Goal: Transaction & Acquisition: Purchase product/service

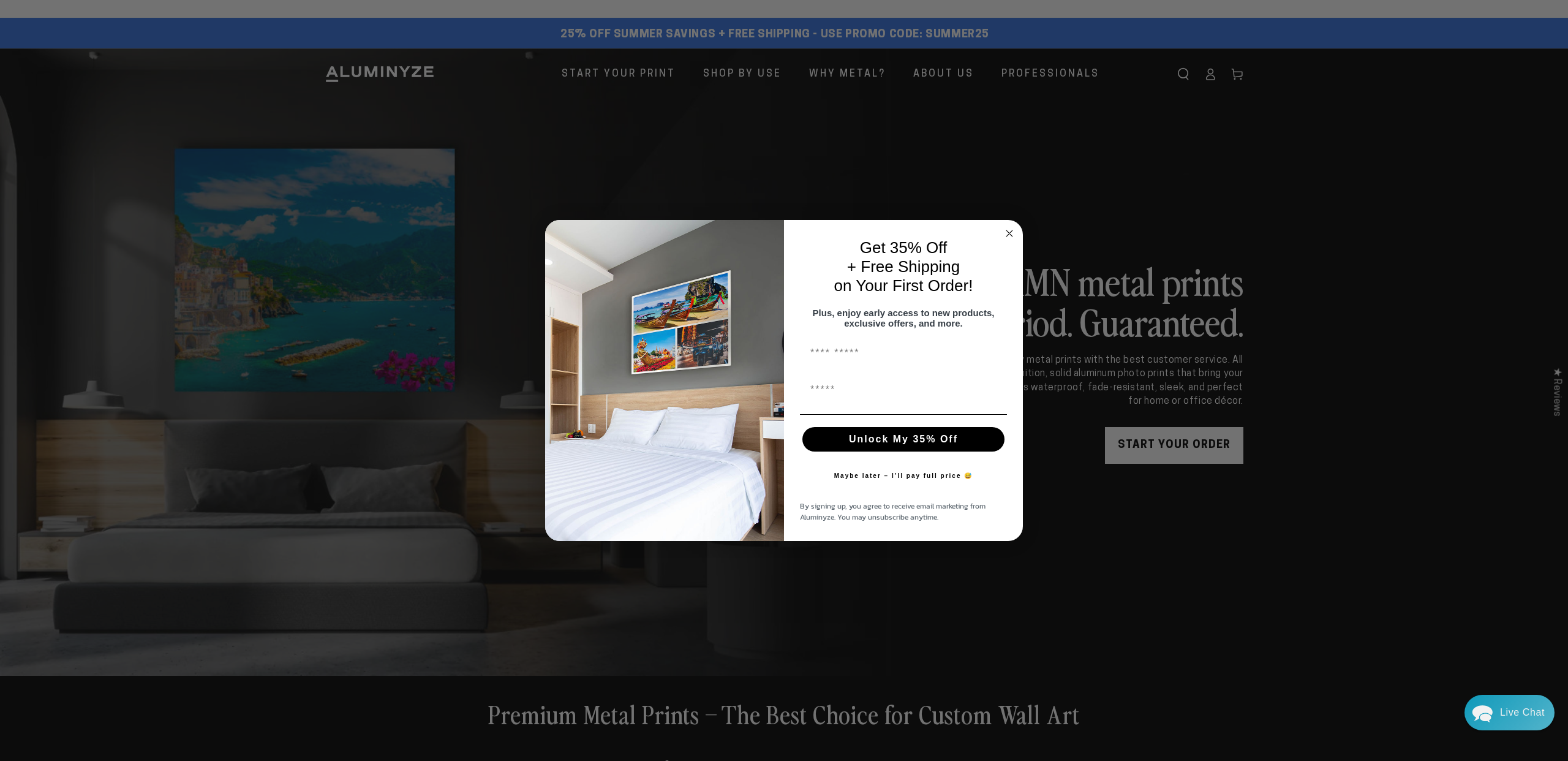
click at [1011, 226] on circle "Close dialog" at bounding box center [1010, 234] width 14 height 14
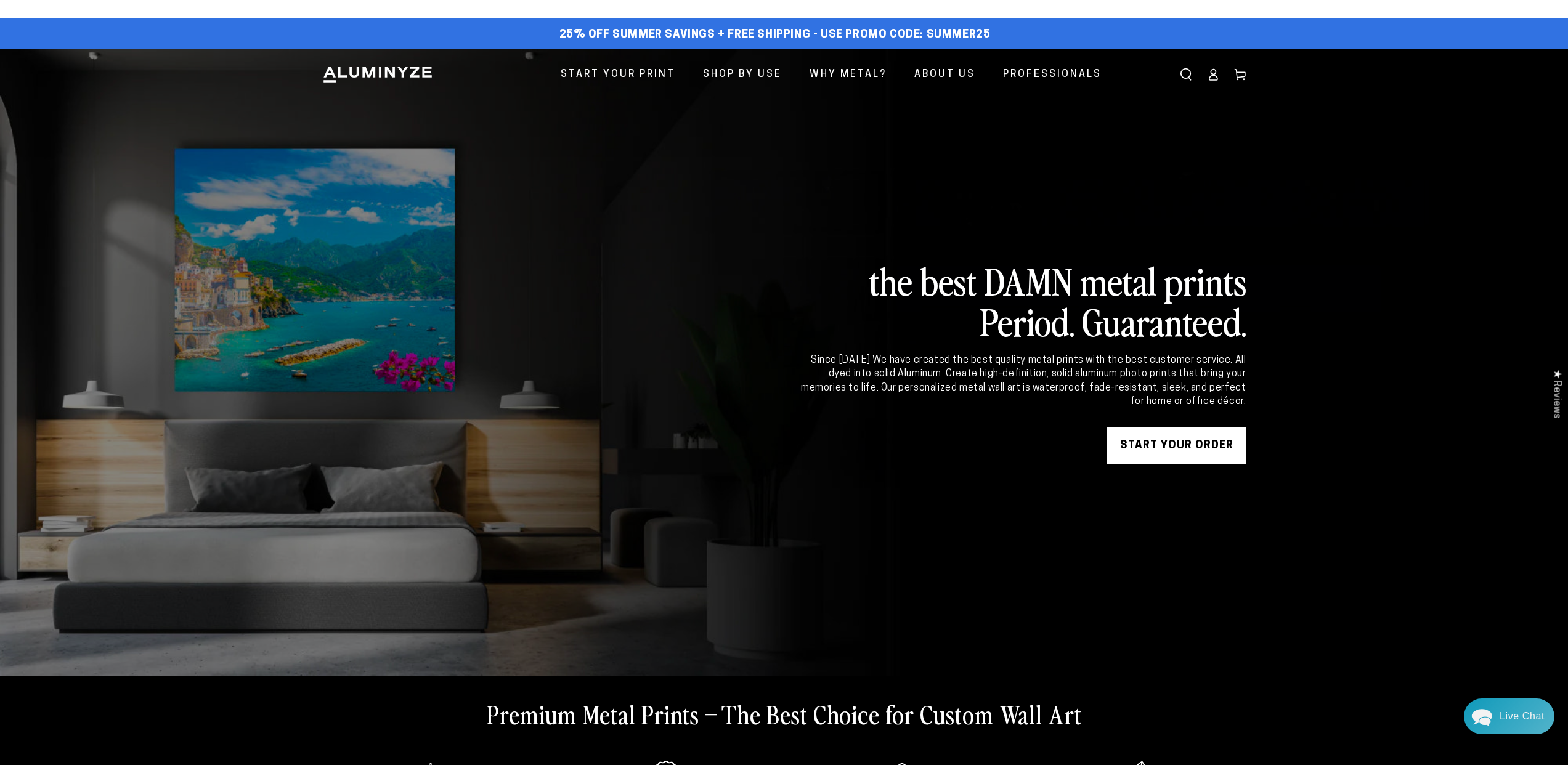
click at [1177, 449] on link "START YOUR Order" at bounding box center [1176, 446] width 139 height 37
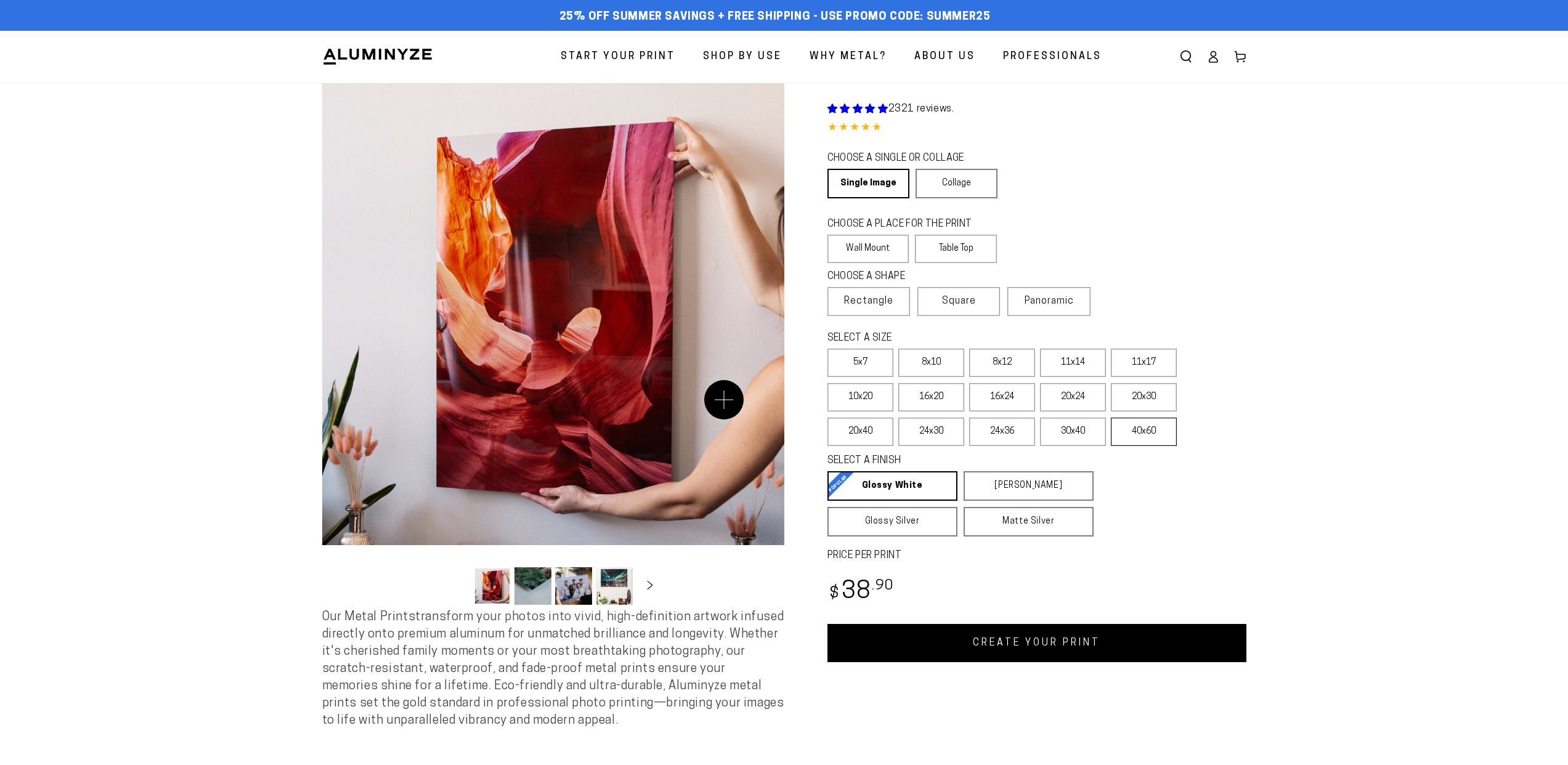
select select "**********"
click at [1150, 434] on label "40x60" at bounding box center [1143, 431] width 66 height 28
click at [933, 399] on label "16x20" at bounding box center [931, 397] width 66 height 28
click at [1145, 396] on label "20x30" at bounding box center [1143, 397] width 66 height 28
click at [1067, 434] on label "30x40" at bounding box center [1072, 431] width 66 height 28
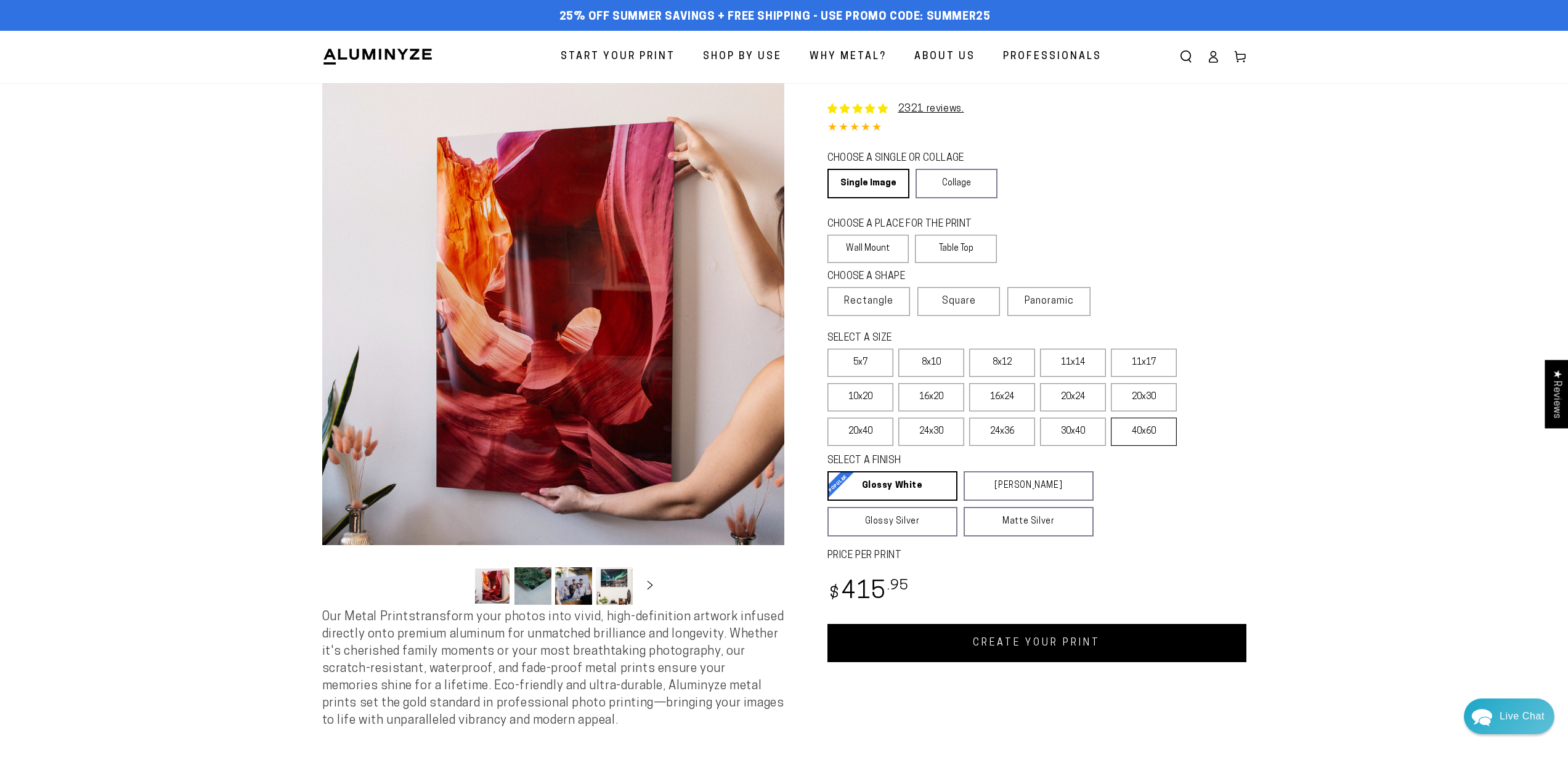
click at [1163, 436] on label "40x60" at bounding box center [1143, 431] width 66 height 28
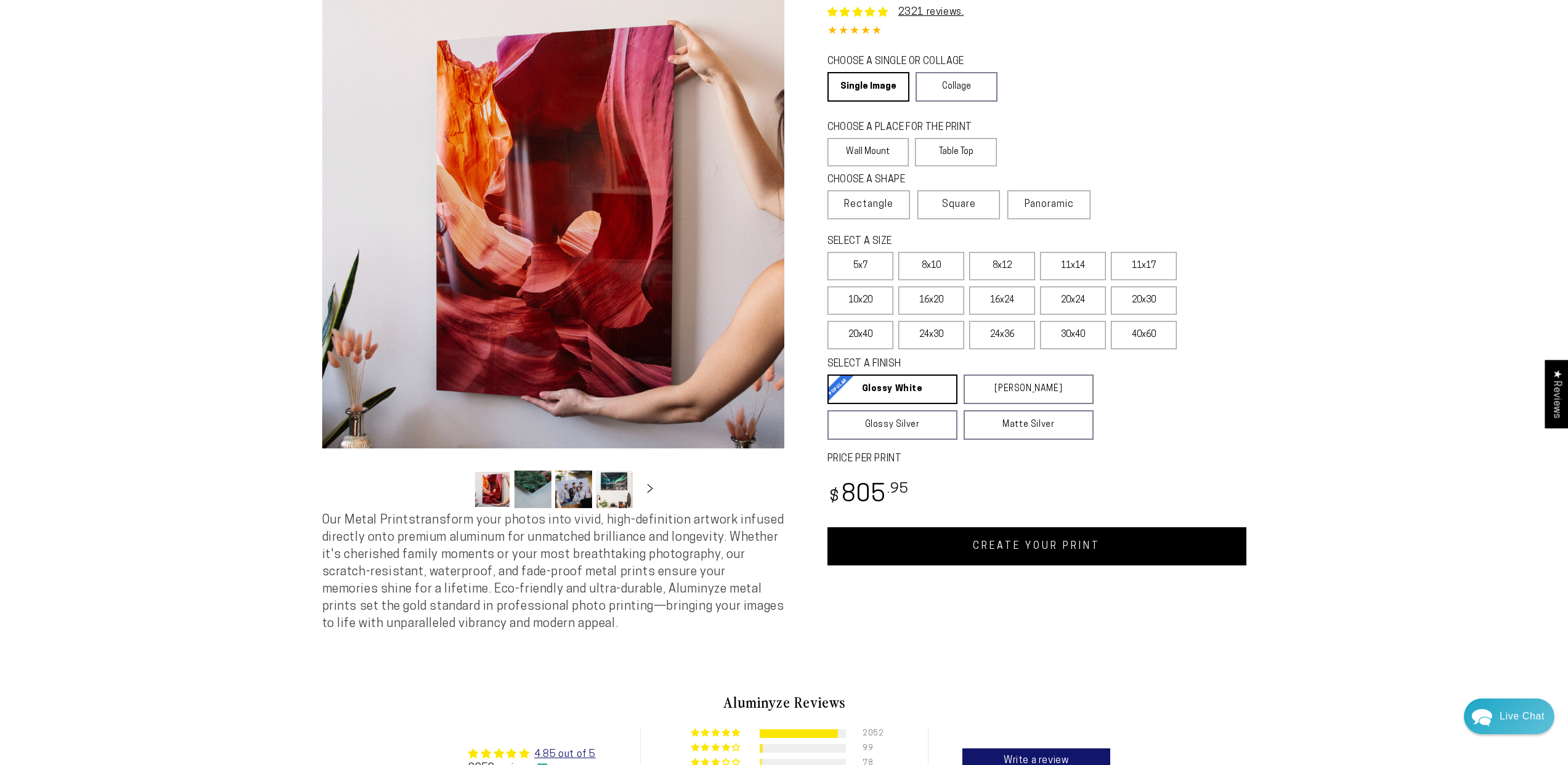
scroll to position [34, 0]
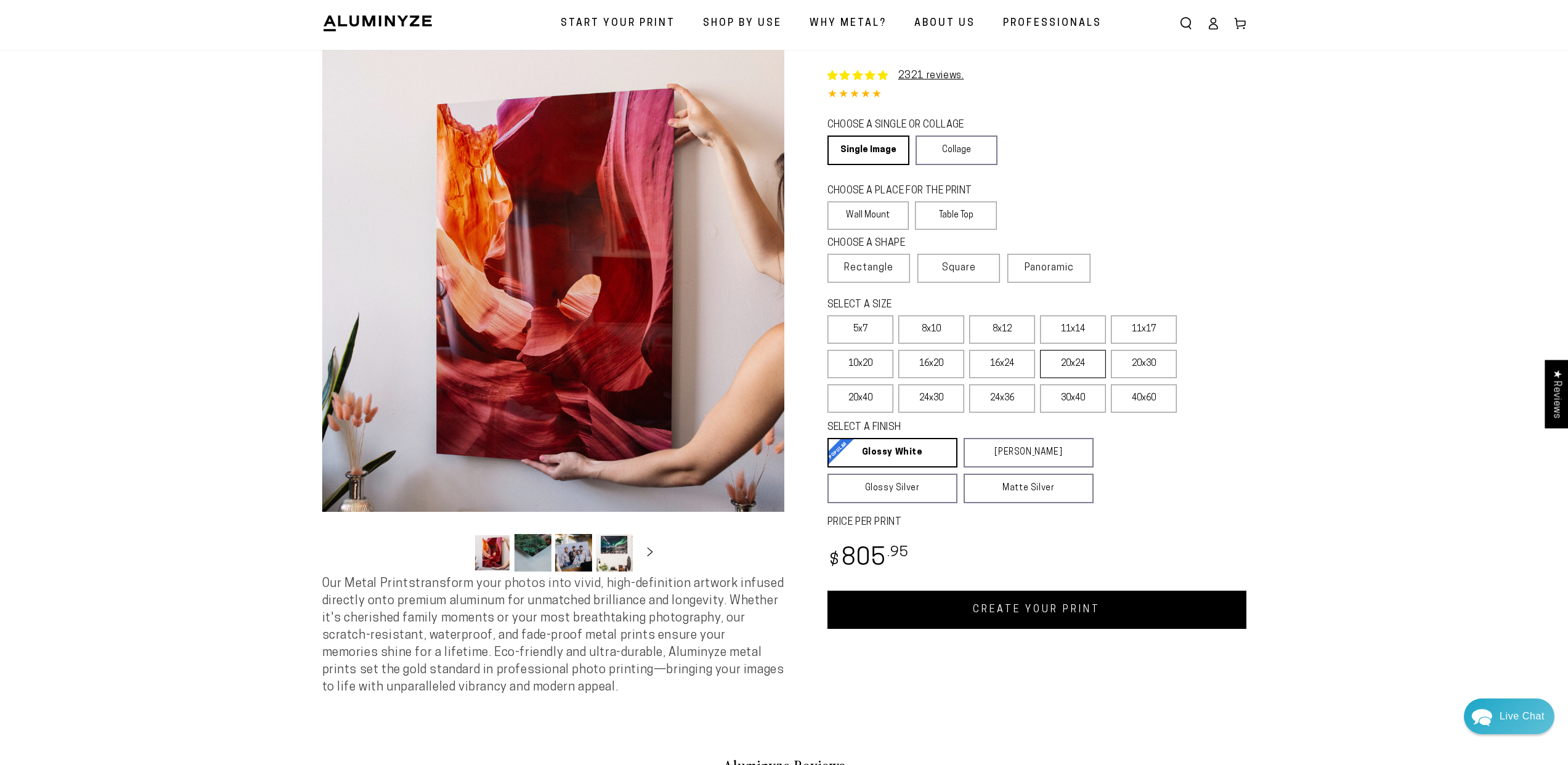
click at [1073, 367] on label "20x24" at bounding box center [1072, 363] width 66 height 28
click at [1027, 608] on link "CREATE YOUR PRINT" at bounding box center [1036, 610] width 419 height 38
select select "**********"
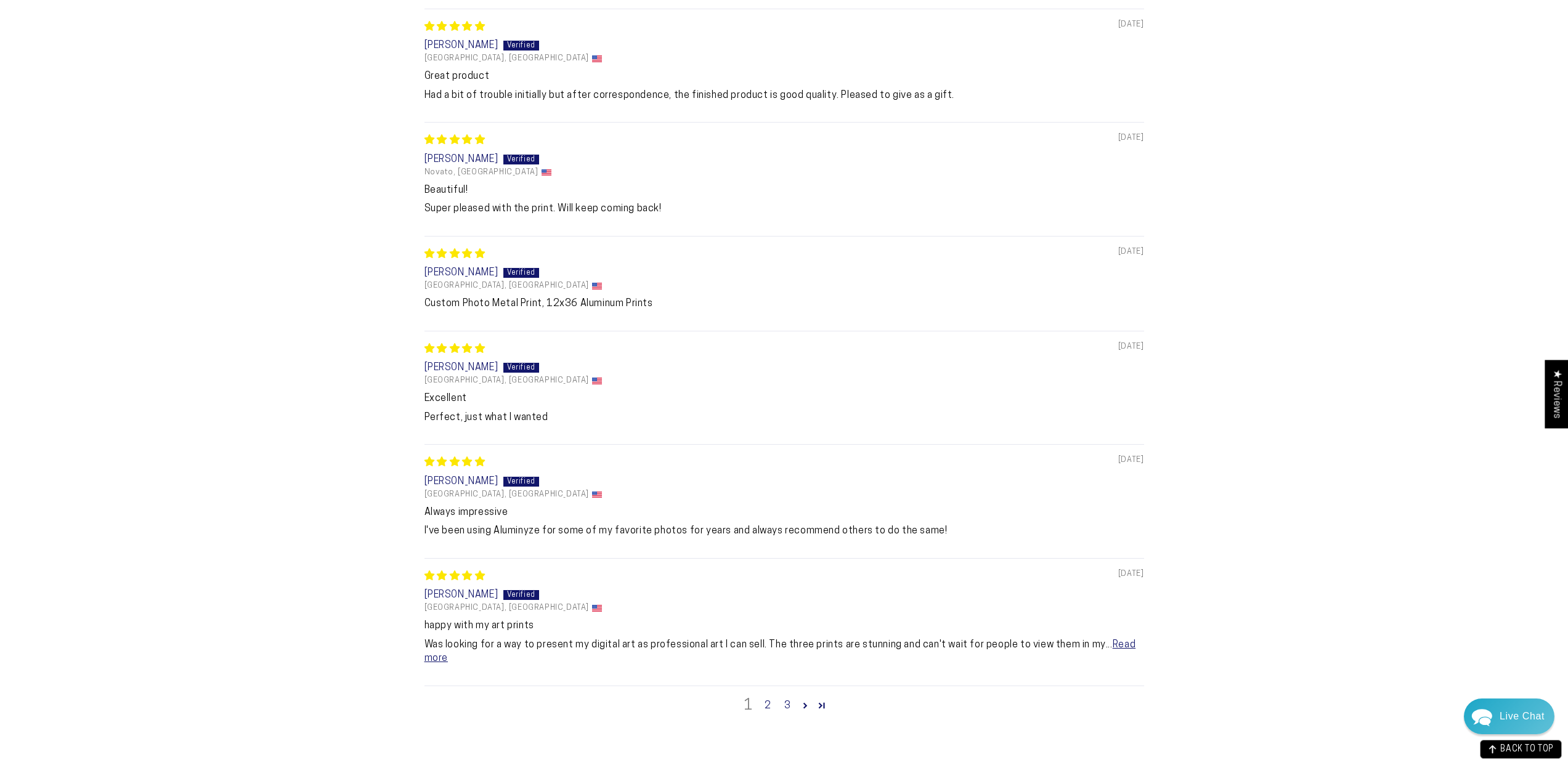
scroll to position [1168, 0]
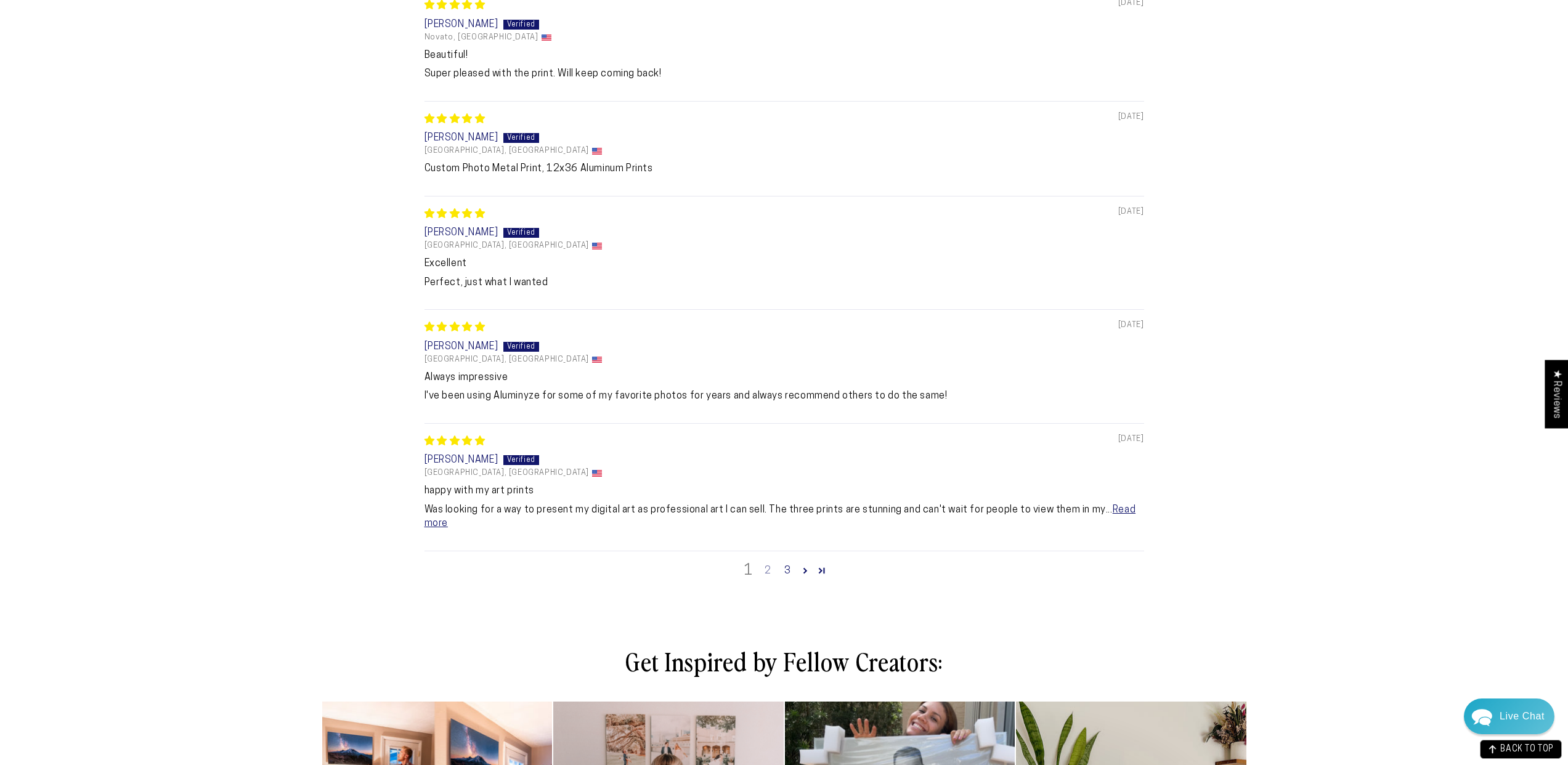
click at [767, 574] on link "2" at bounding box center [767, 571] width 20 height 15
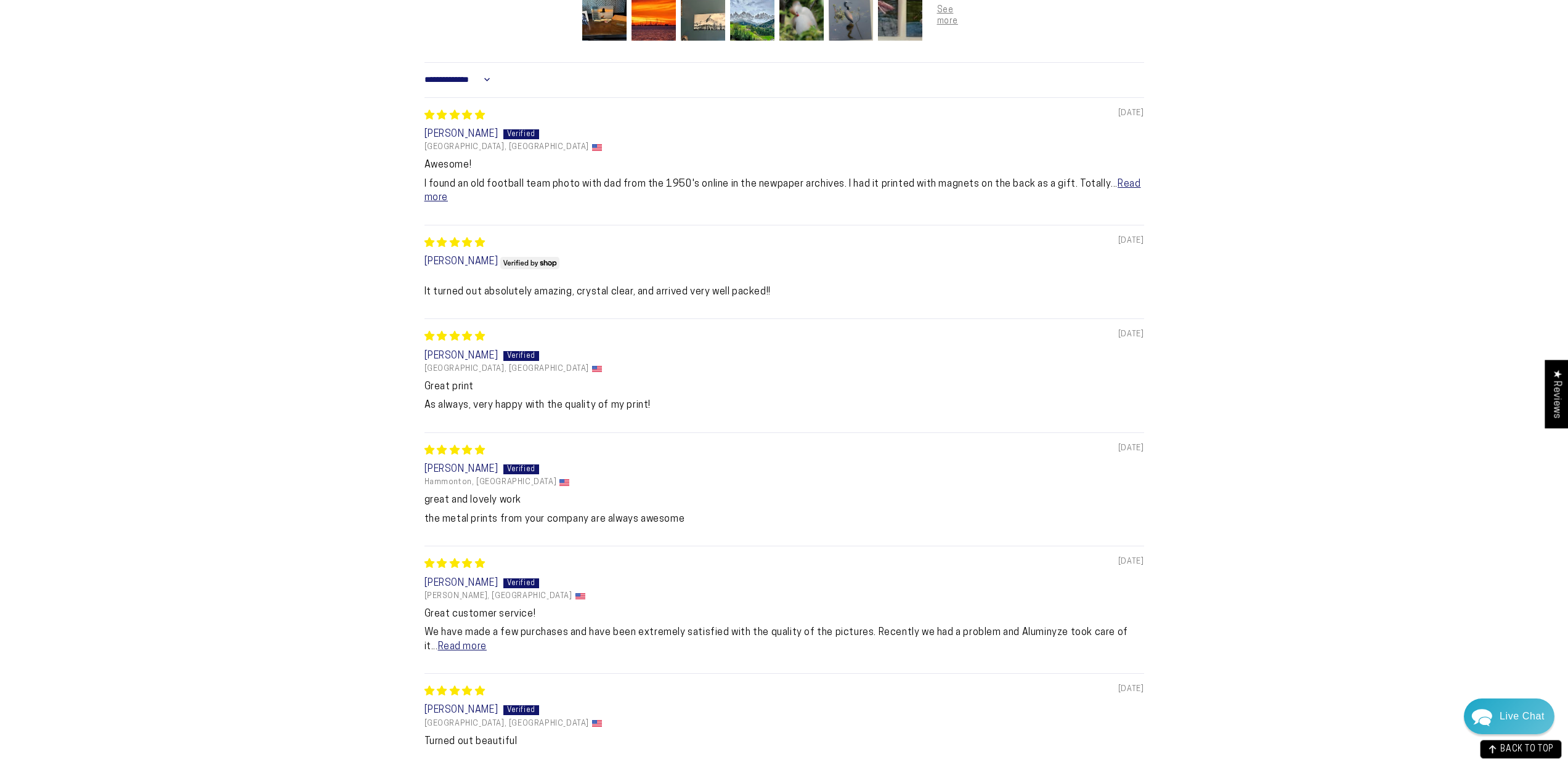
scroll to position [953, 0]
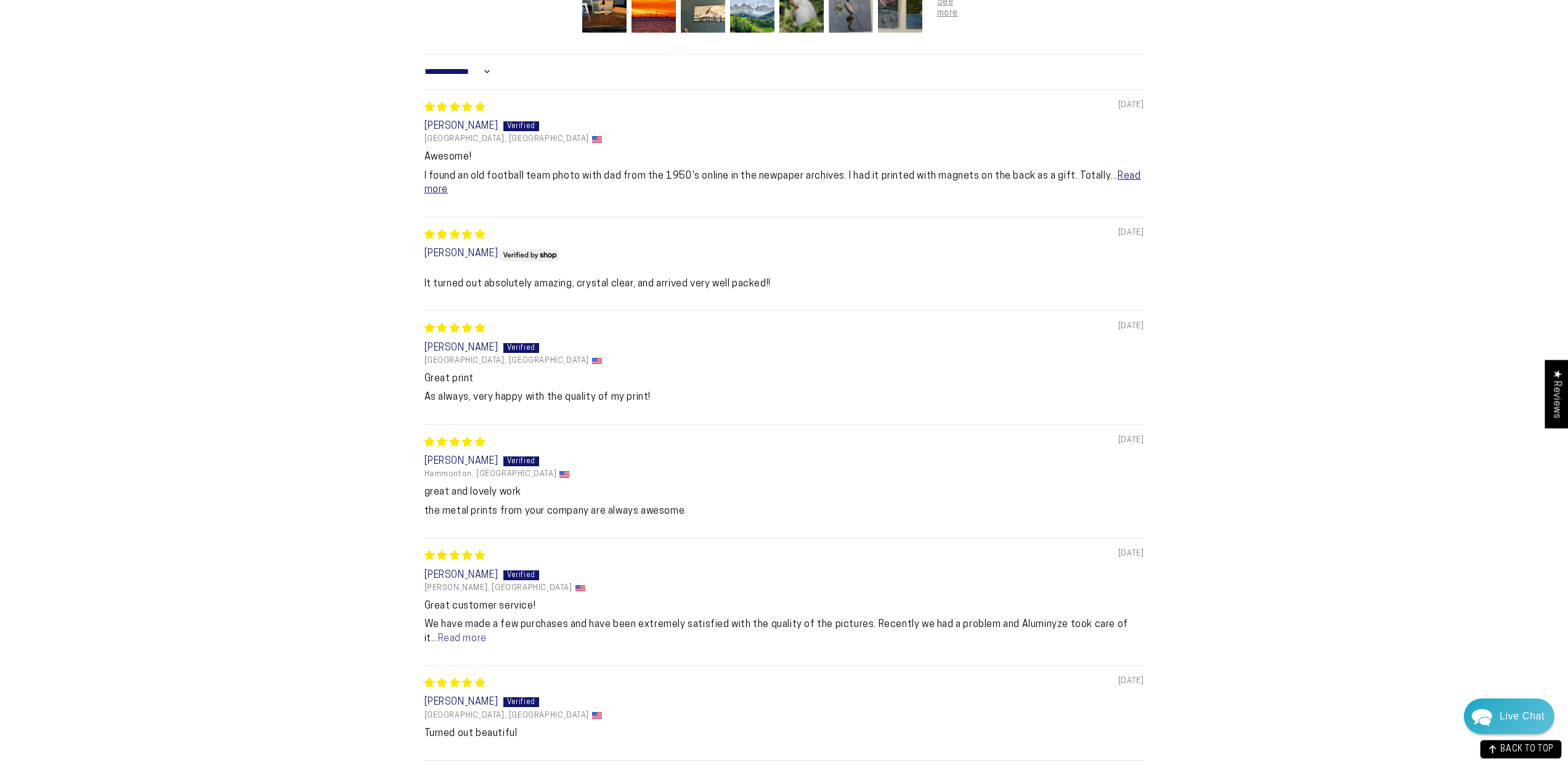
click at [449, 642] on link "Read more" at bounding box center [462, 639] width 49 height 10
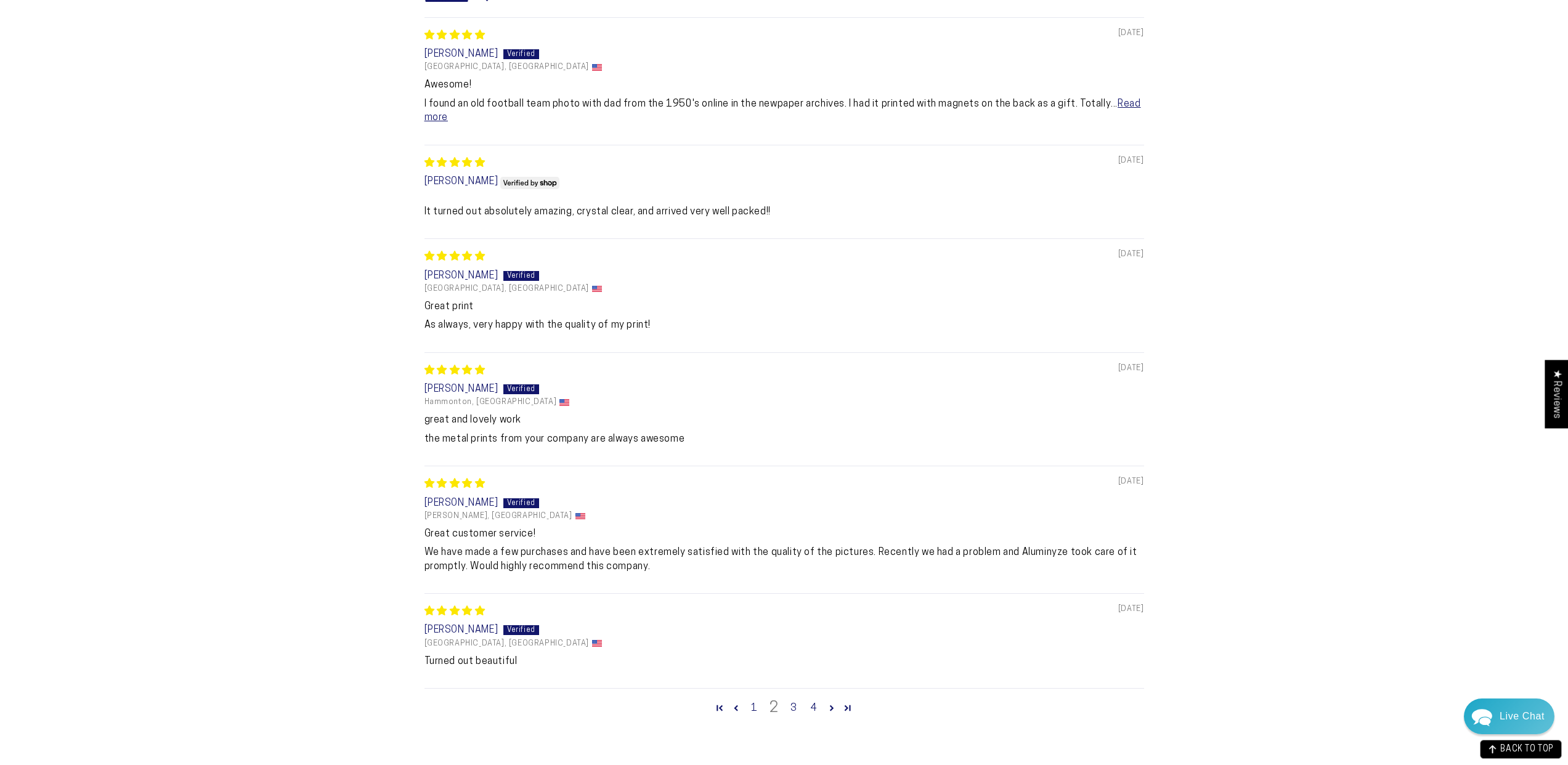
scroll to position [1072, 0]
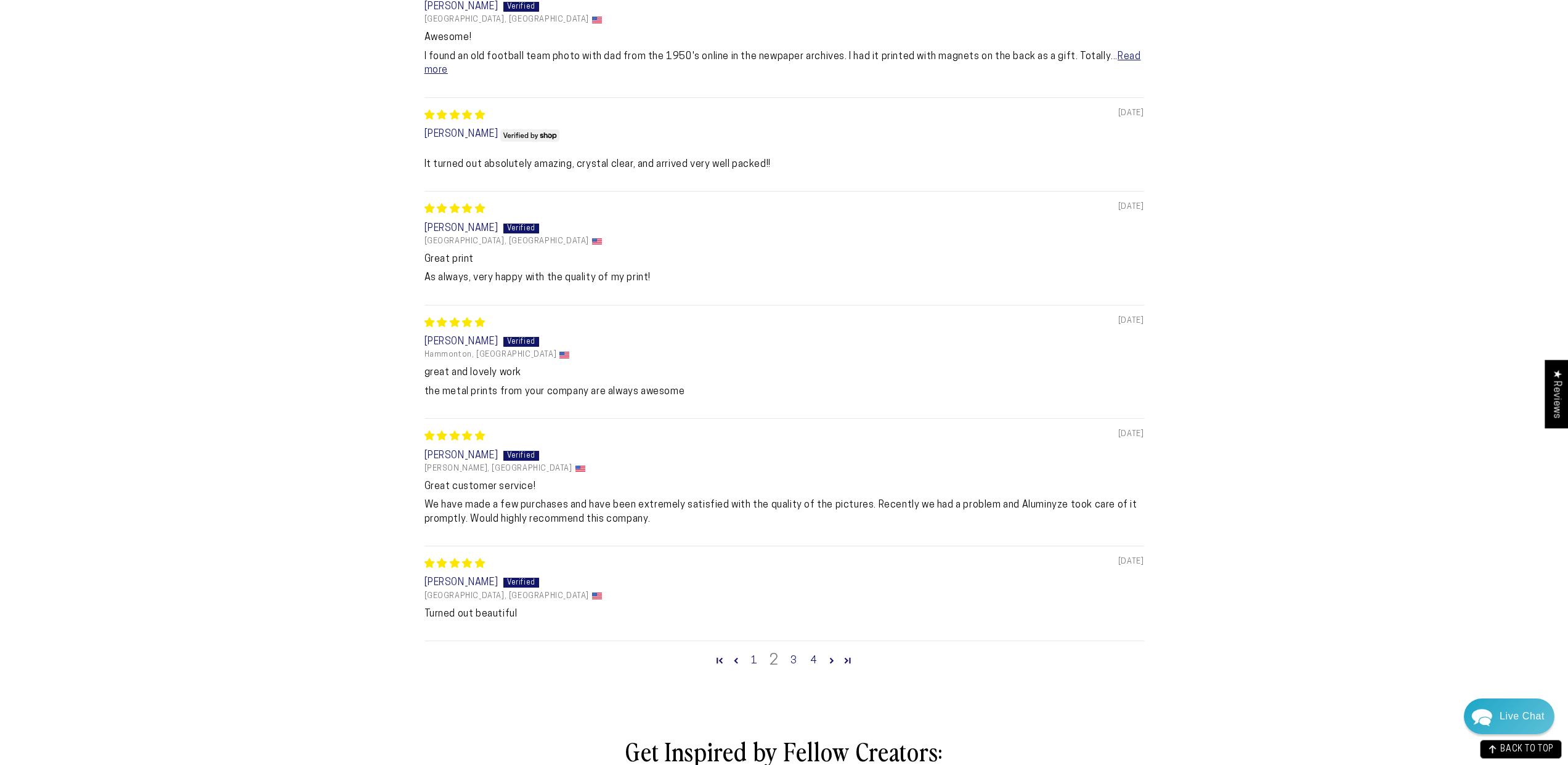
click at [791, 661] on link "3" at bounding box center [794, 661] width 20 height 15
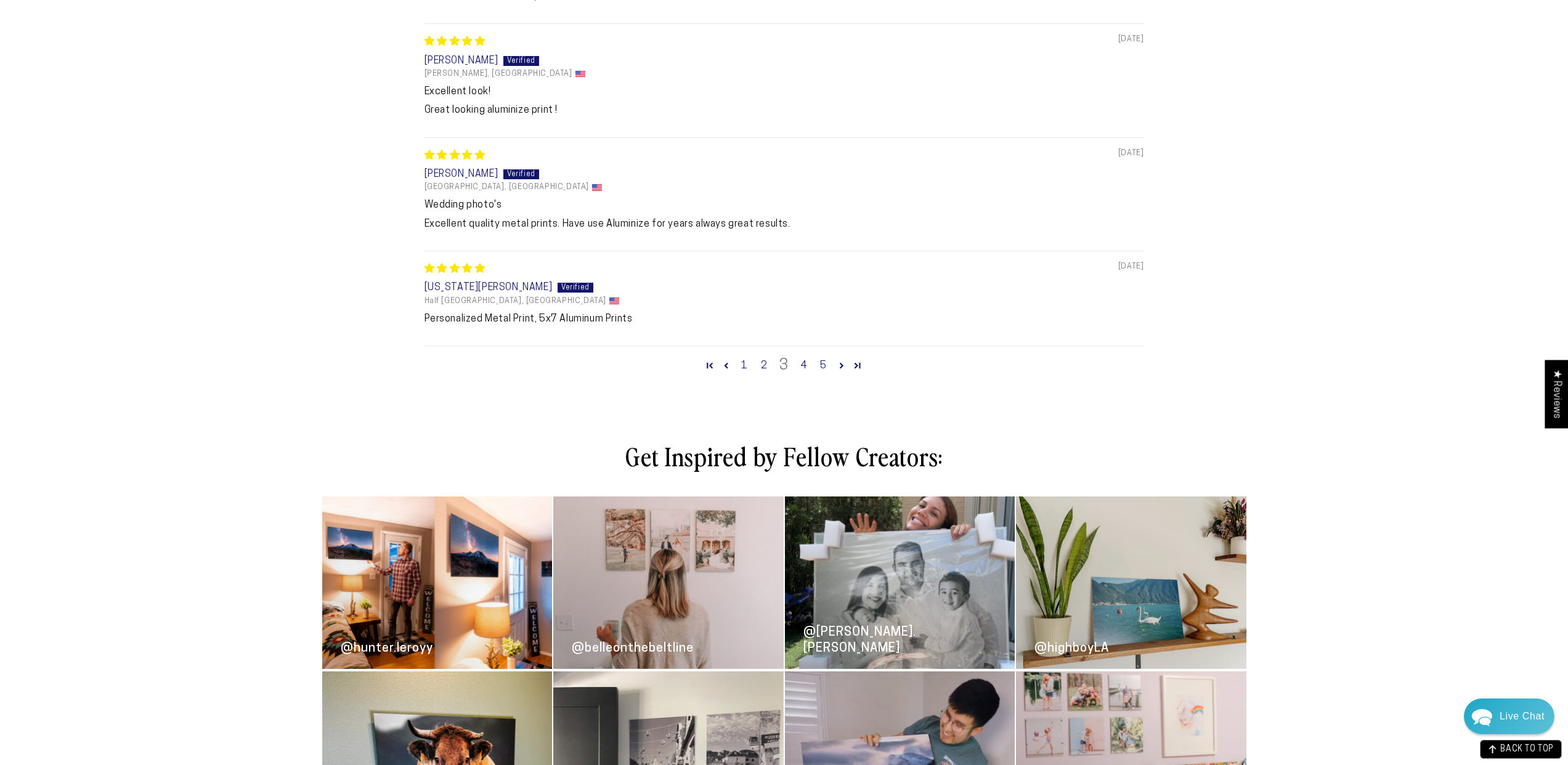
scroll to position [1423, 0]
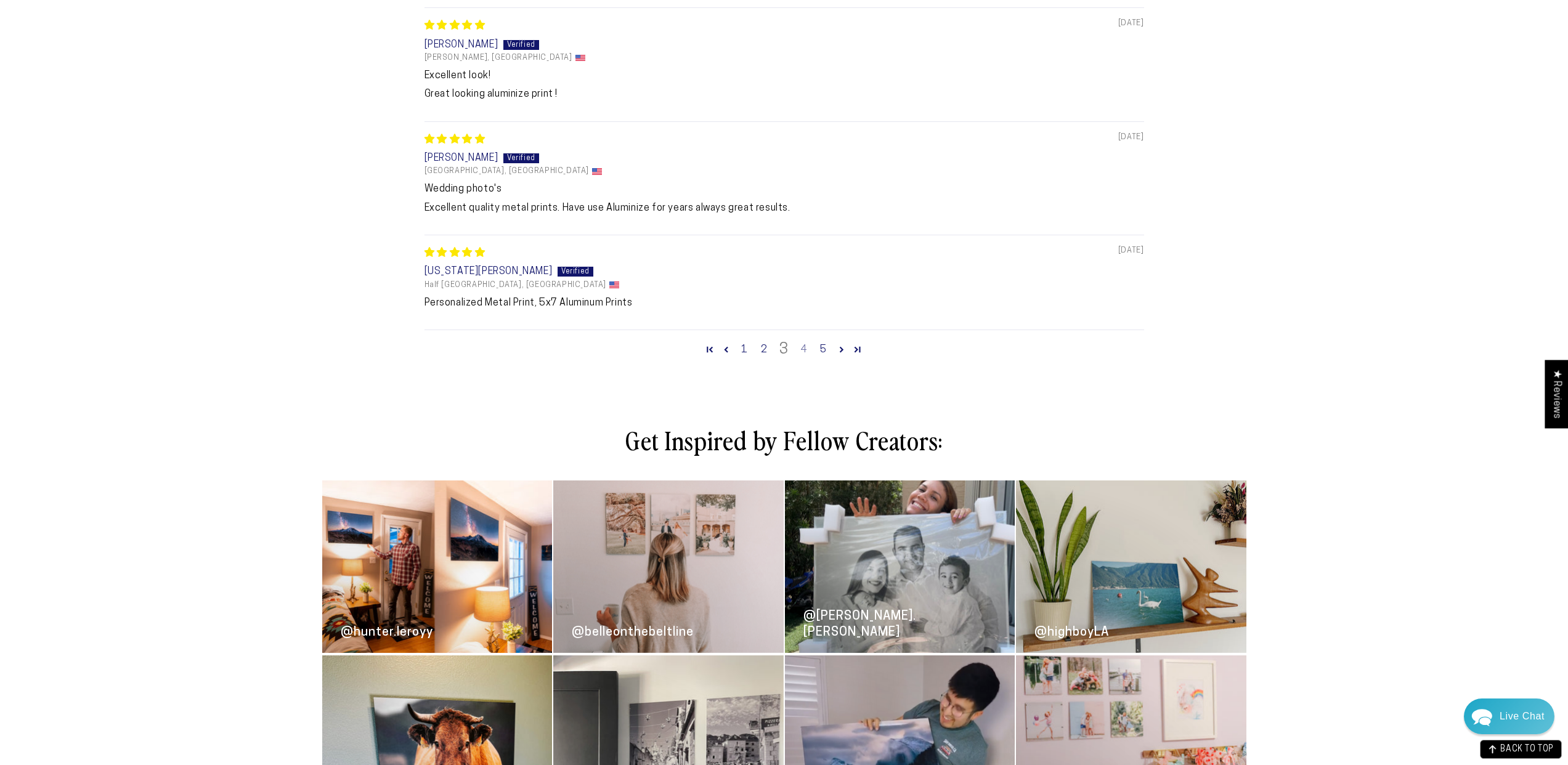
click at [805, 349] on link "4" at bounding box center [804, 350] width 20 height 15
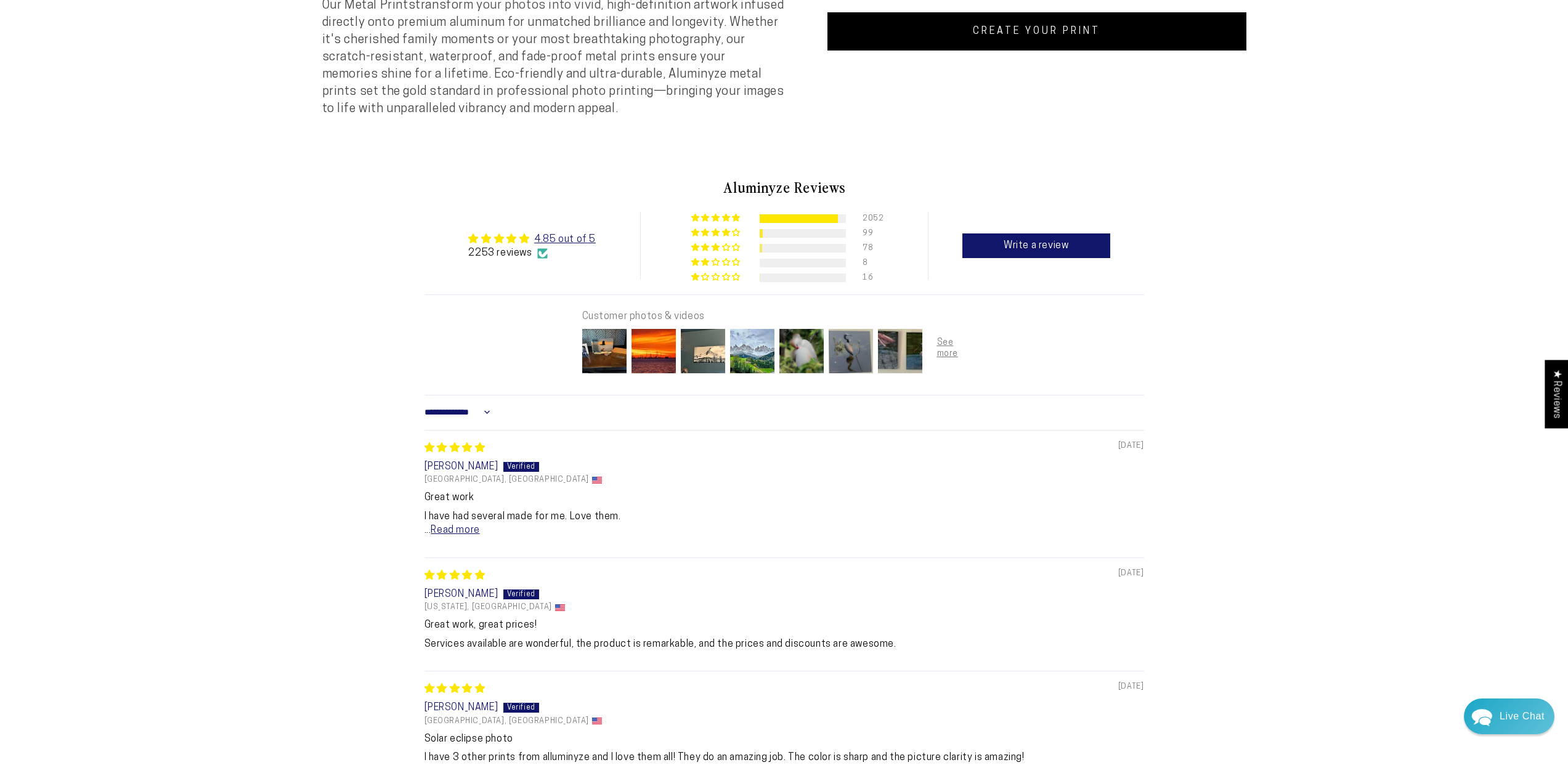
scroll to position [549, 0]
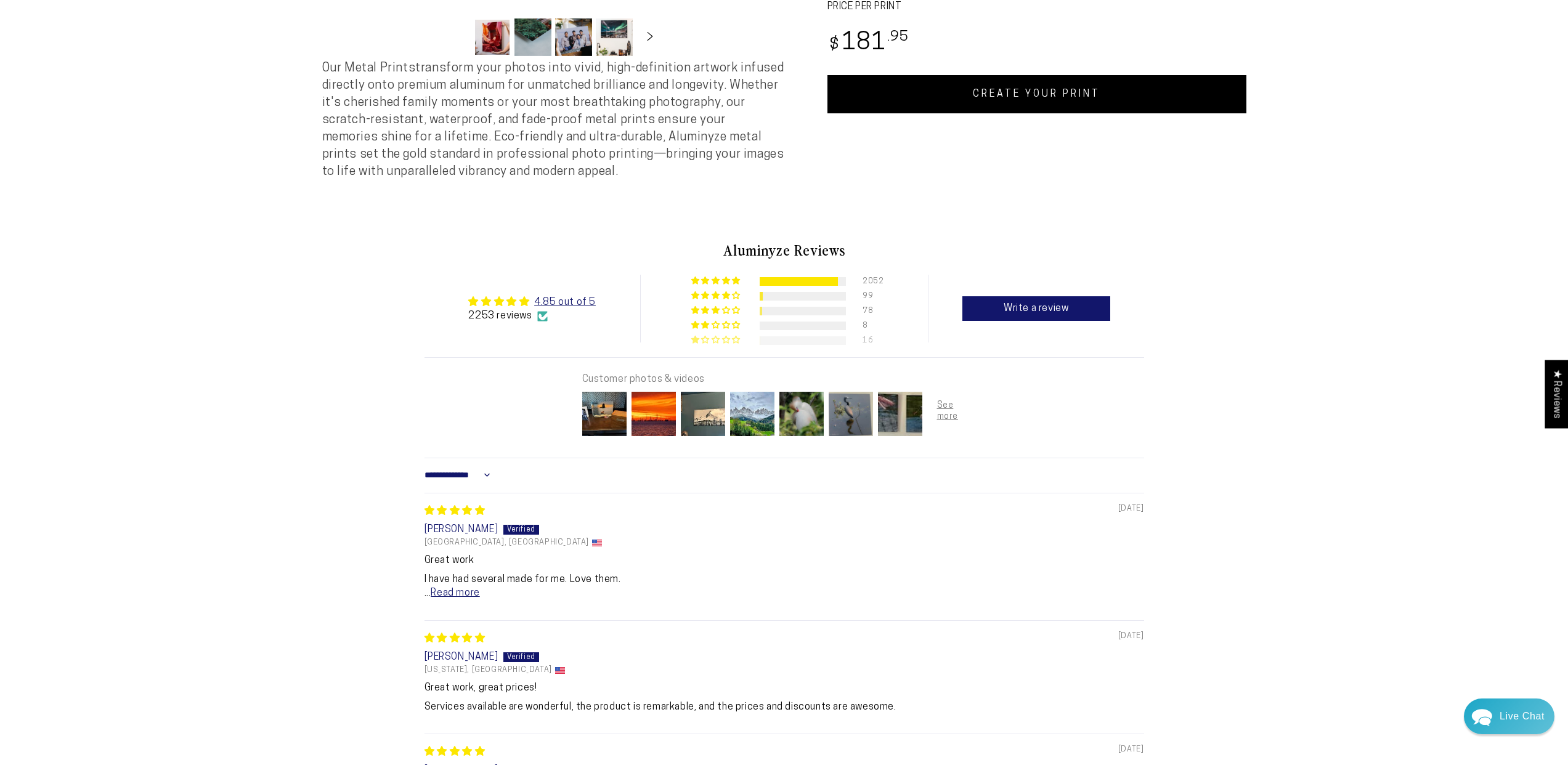
click at [762, 345] on div at bounding box center [802, 340] width 86 height 9
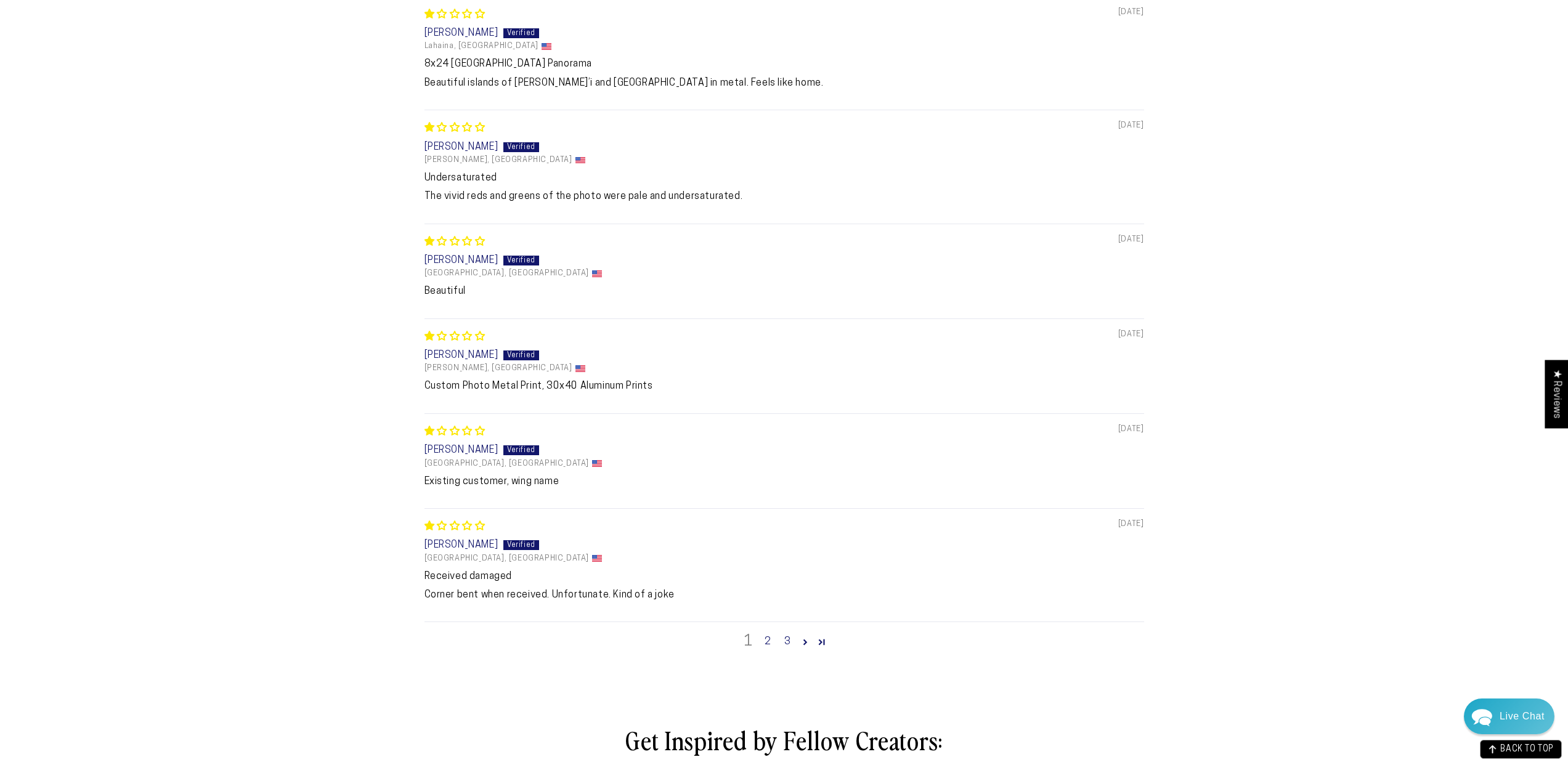
scroll to position [1073, 0]
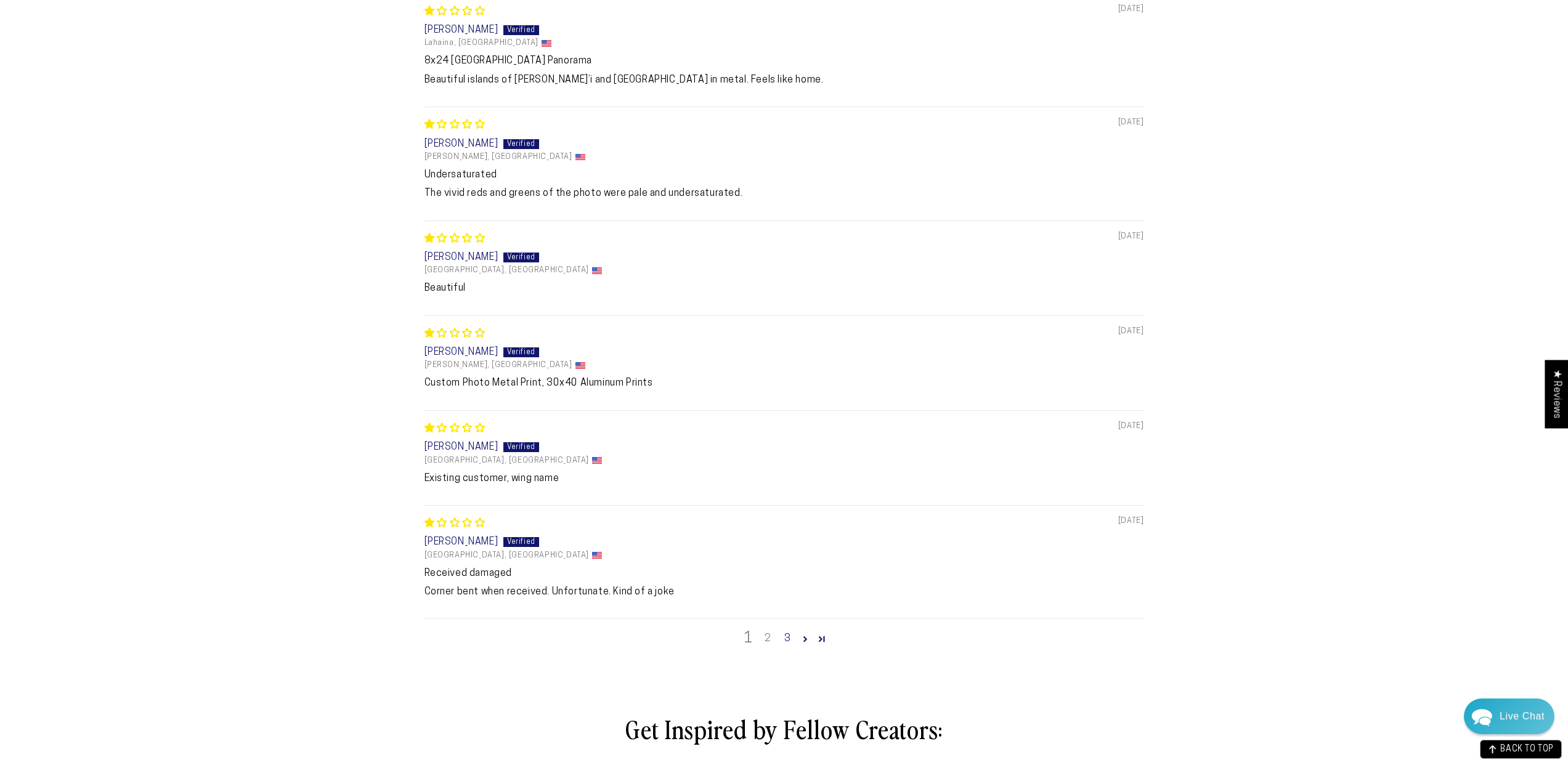
click at [767, 635] on link "2" at bounding box center [767, 639] width 20 height 15
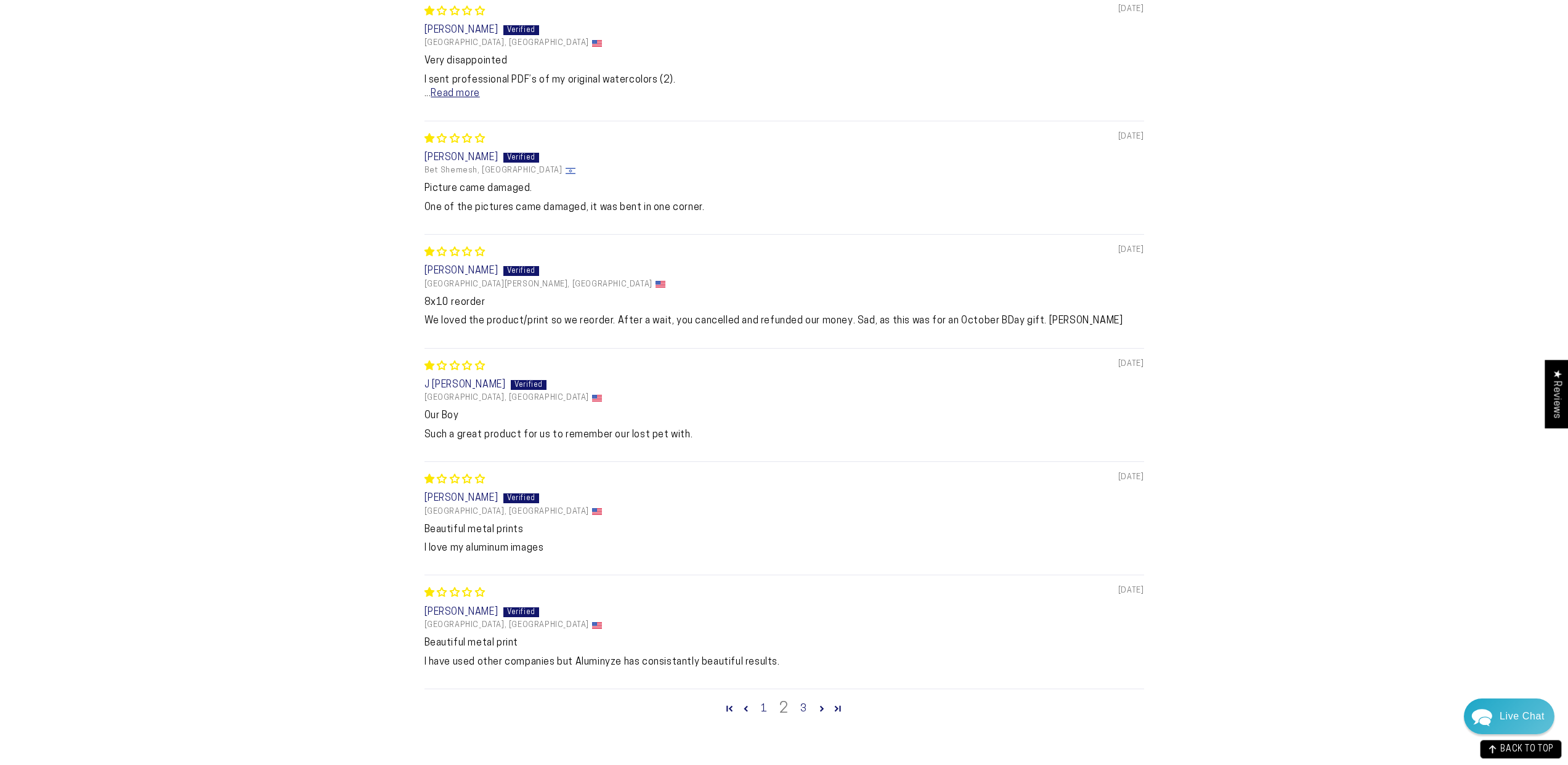
scroll to position [867, 0]
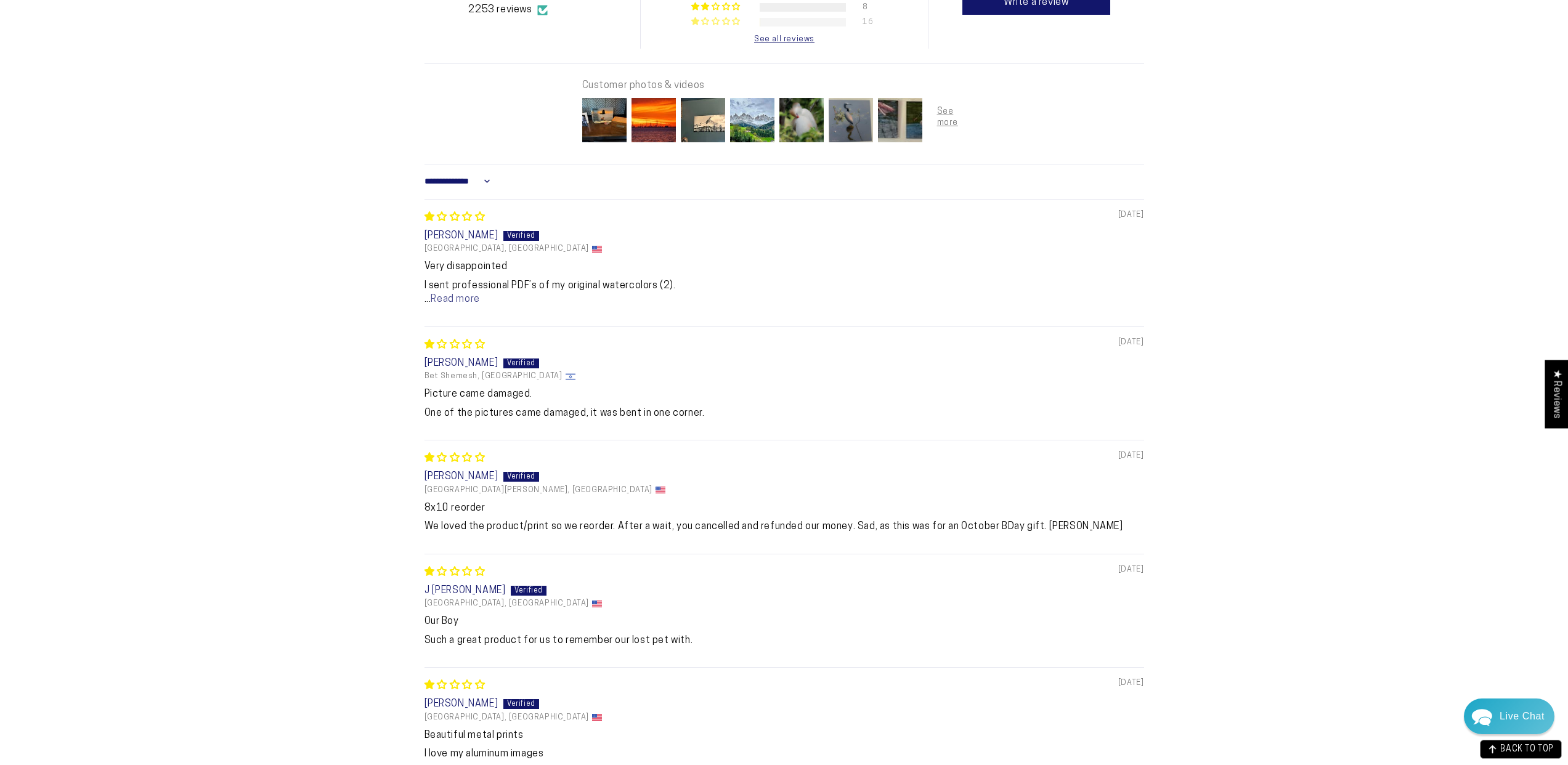
click at [444, 304] on link "Read more" at bounding box center [454, 299] width 49 height 10
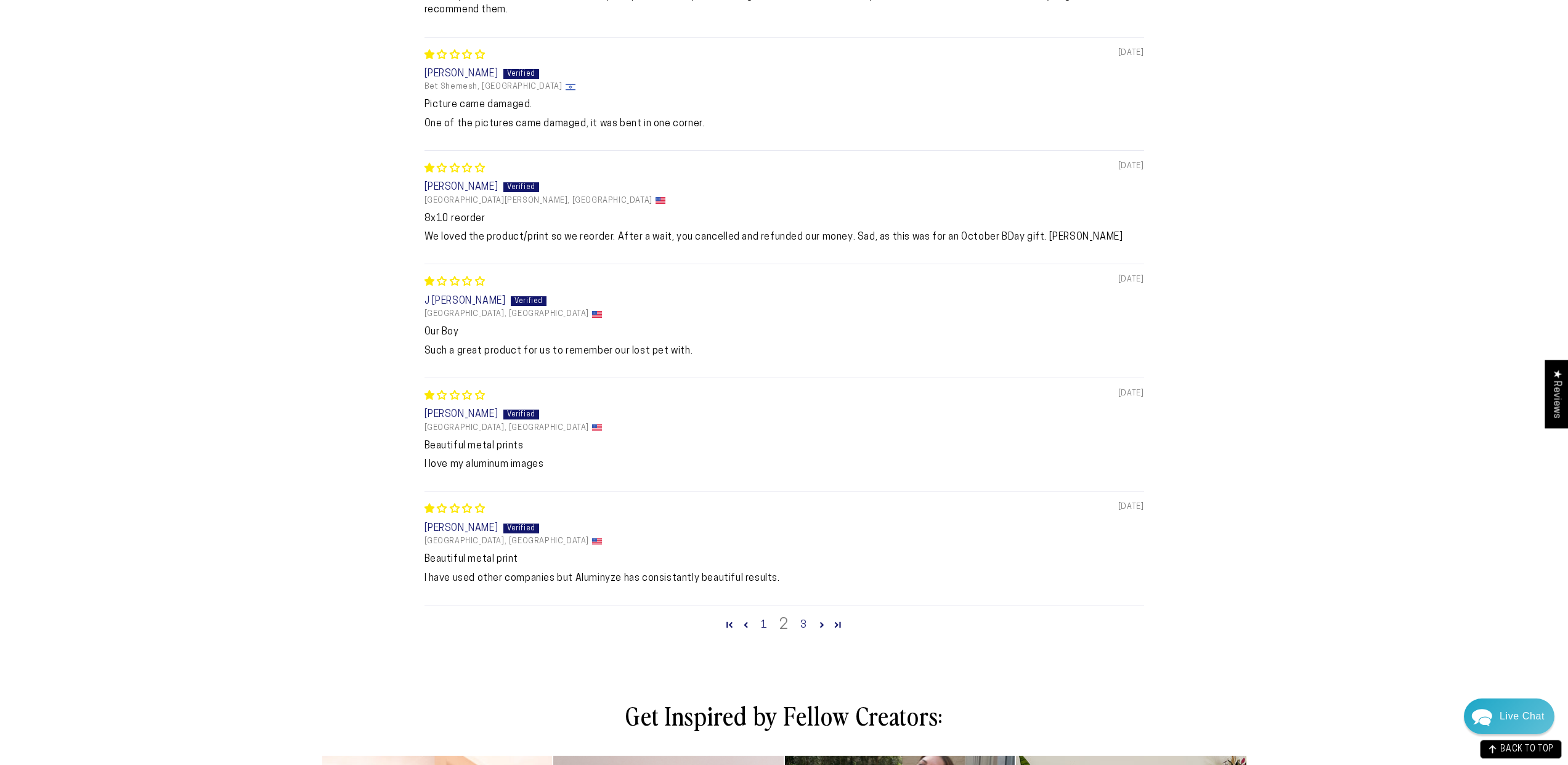
scroll to position [1242, 0]
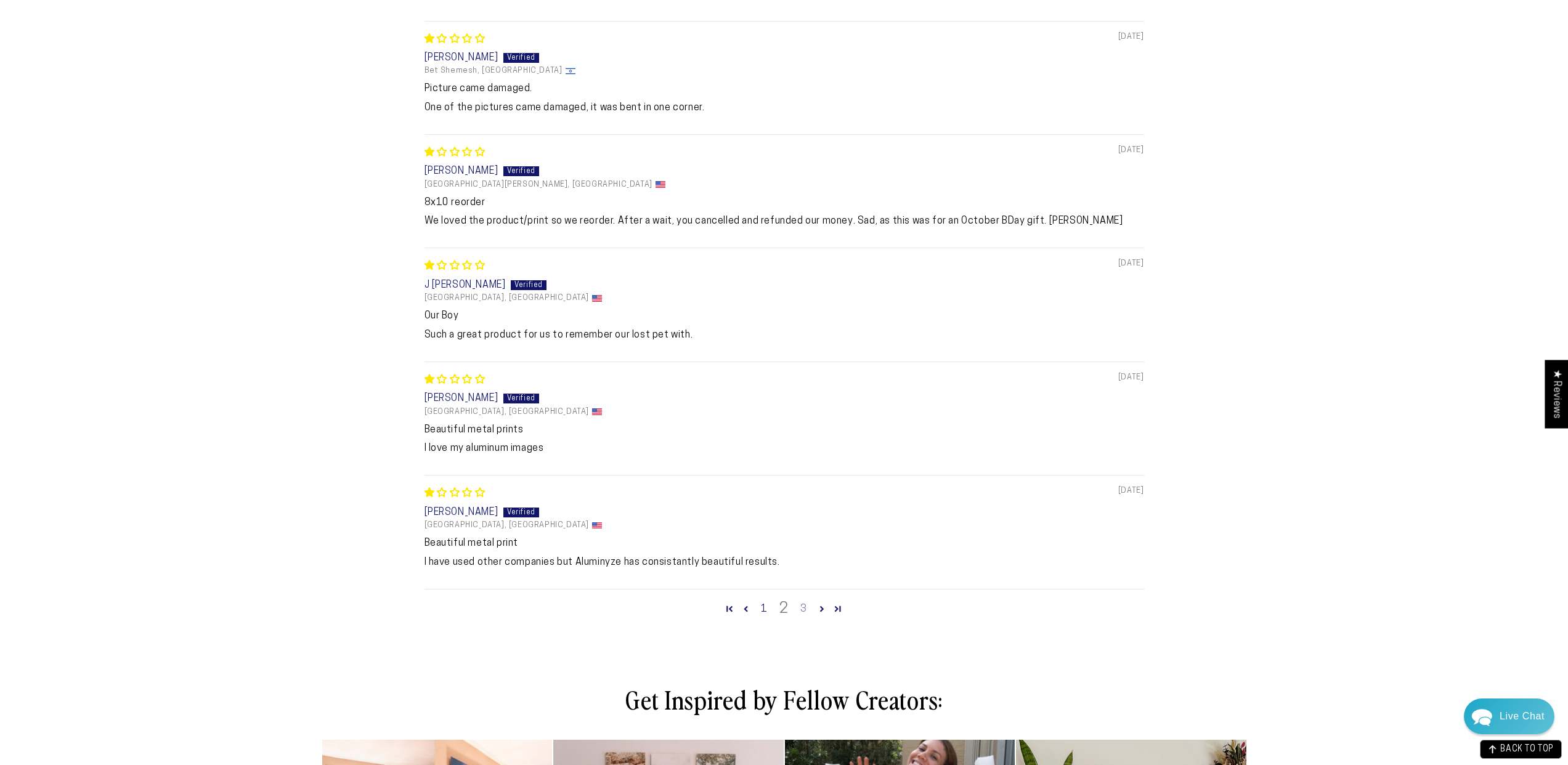
click at [806, 606] on link "3" at bounding box center [804, 609] width 20 height 15
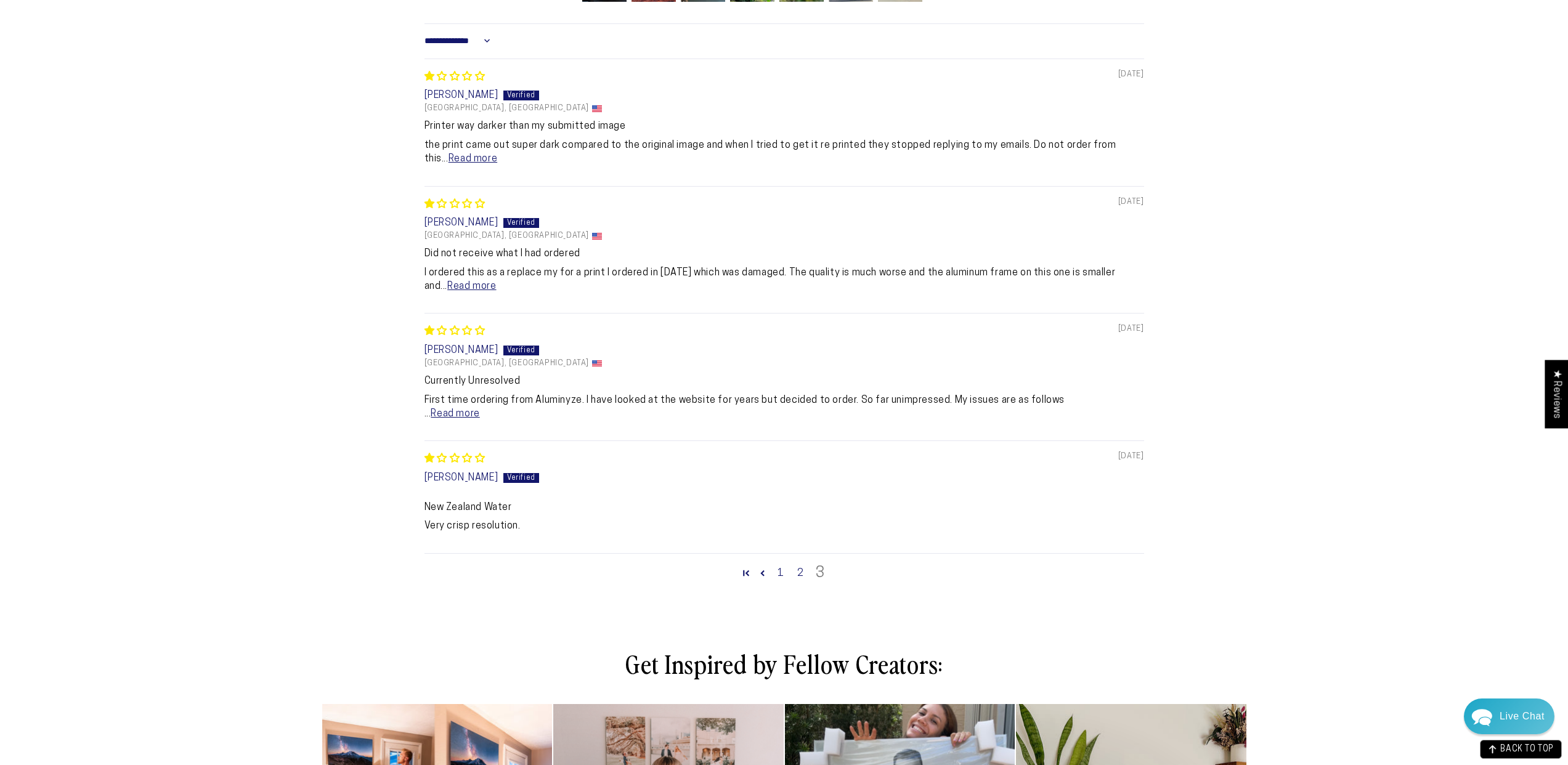
scroll to position [882, 0]
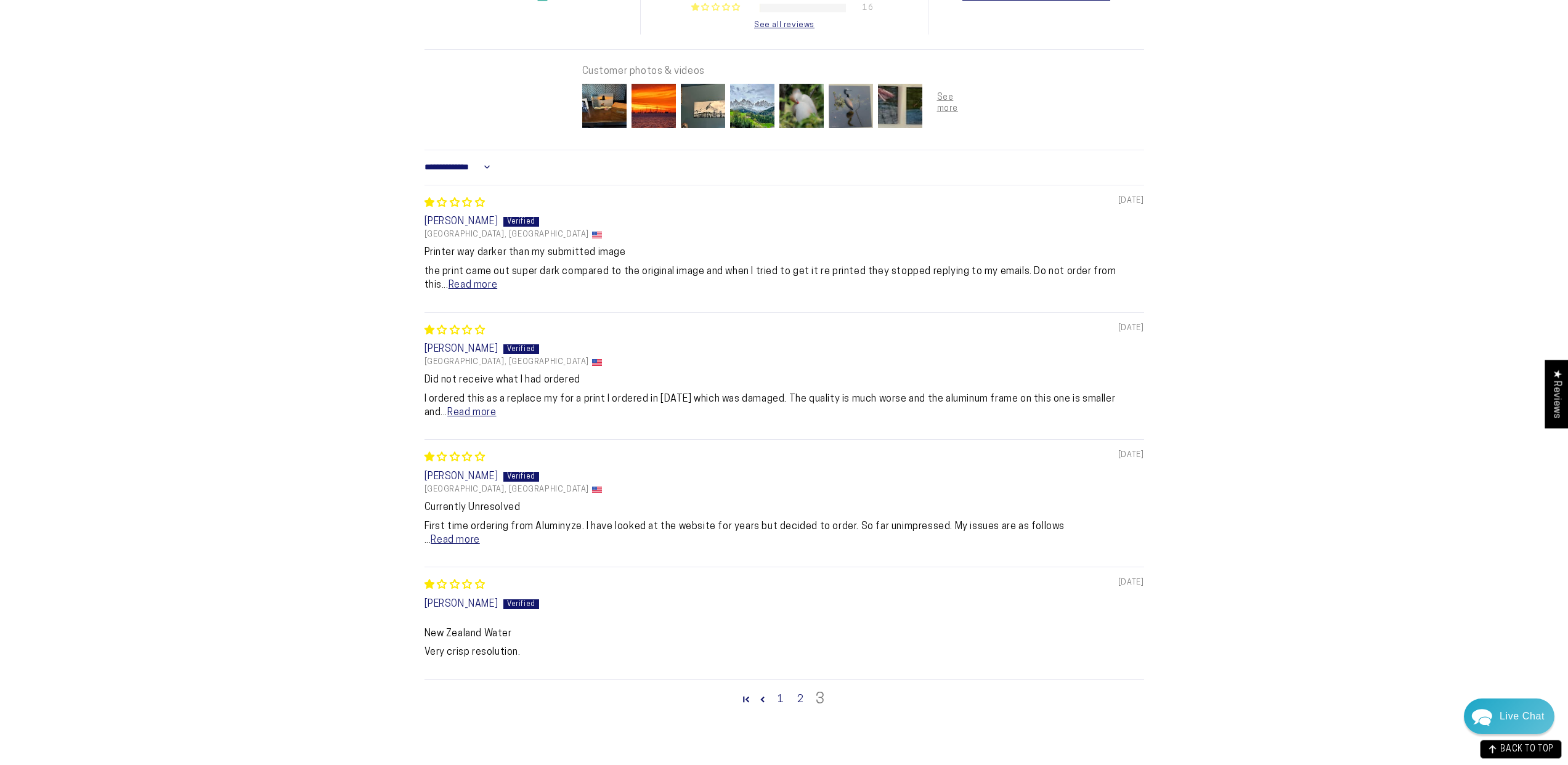
click at [455, 284] on p "the print came out super dark compared to the original image and when I tried t…" at bounding box center [784, 279] width 719 height 28
click at [454, 290] on link "Read more" at bounding box center [473, 285] width 49 height 10
click at [461, 418] on link "Read more" at bounding box center [471, 413] width 49 height 10
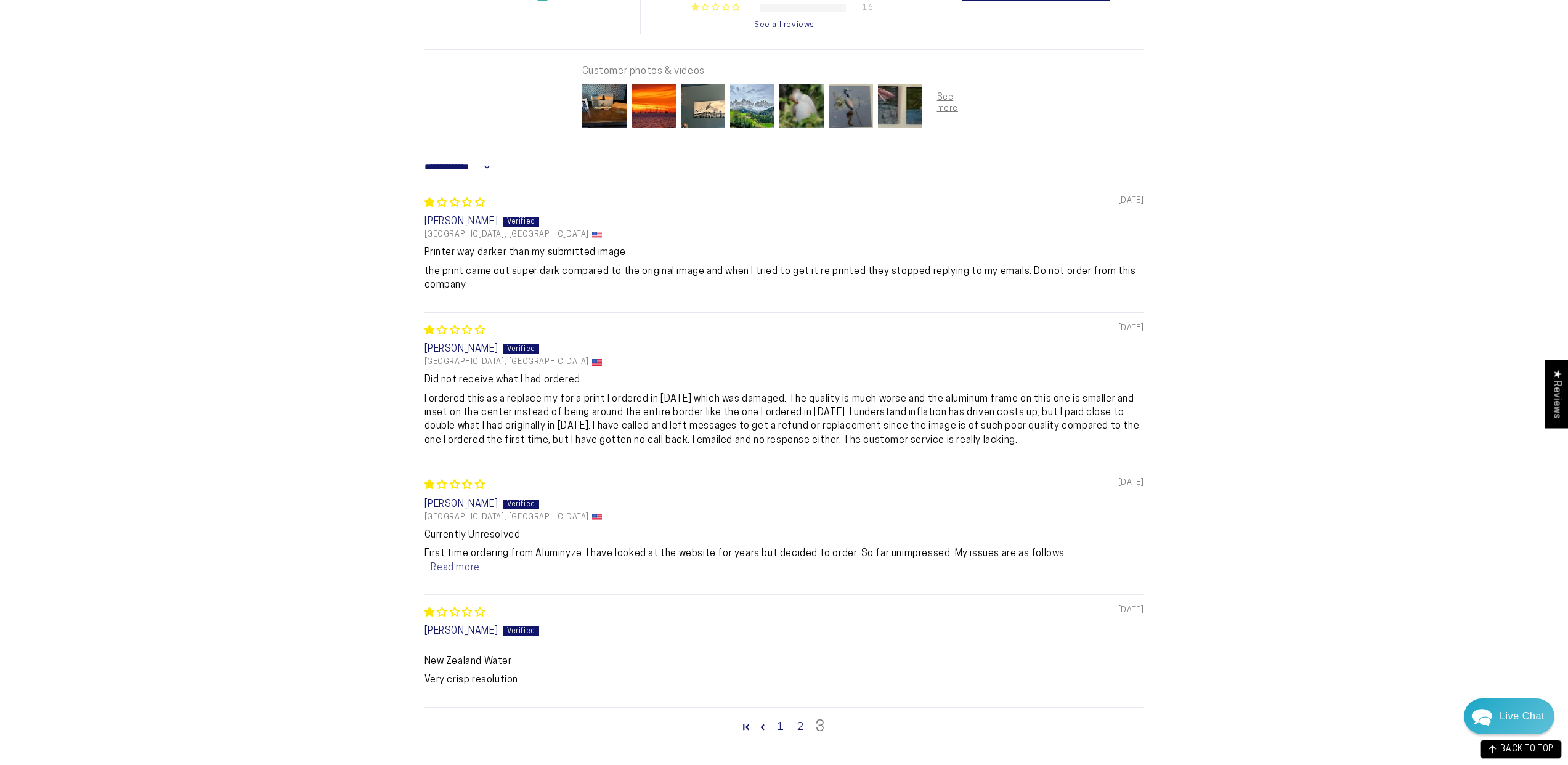
click at [445, 569] on link "Read more" at bounding box center [454, 568] width 49 height 10
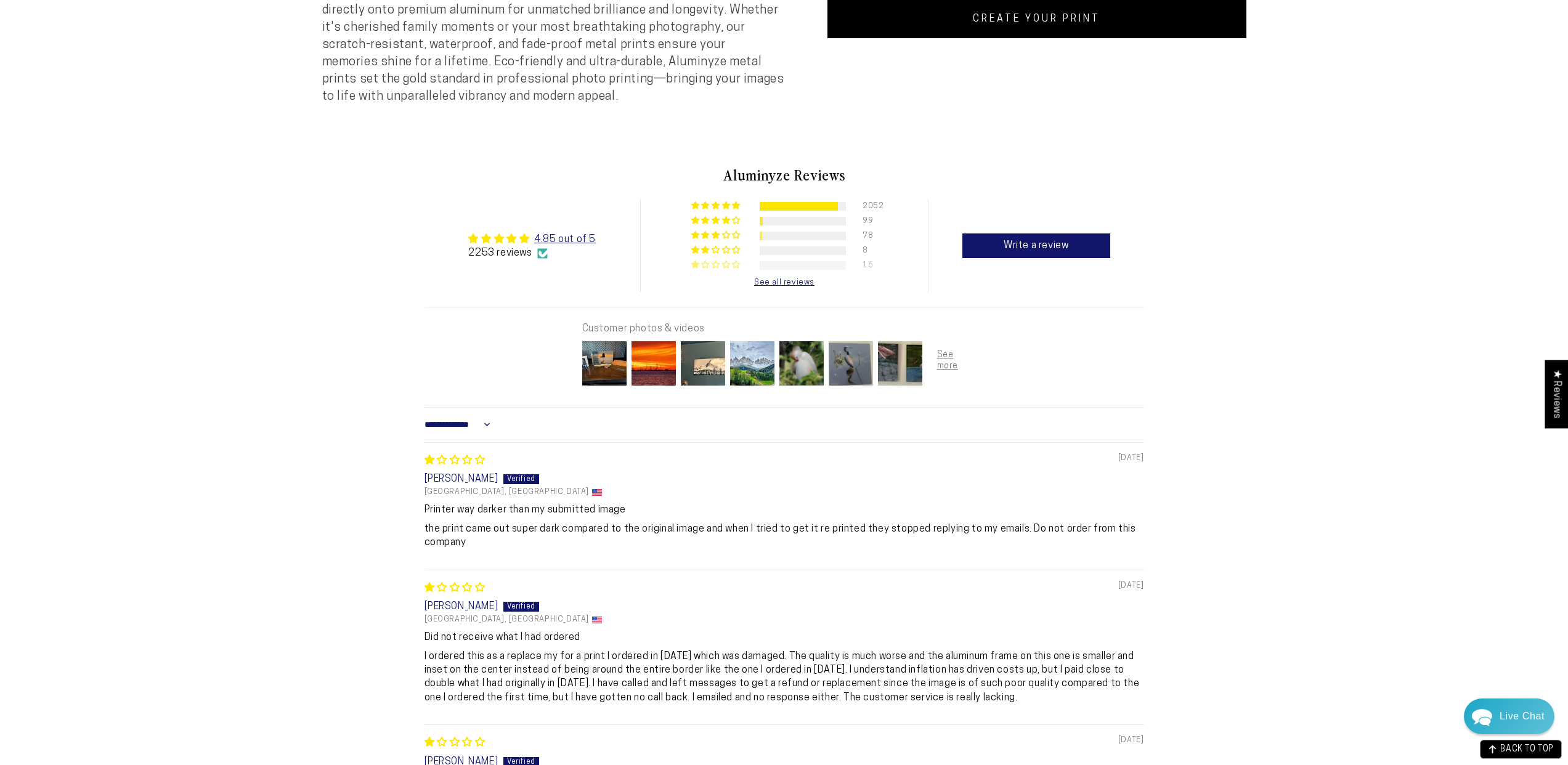
scroll to position [424, 0]
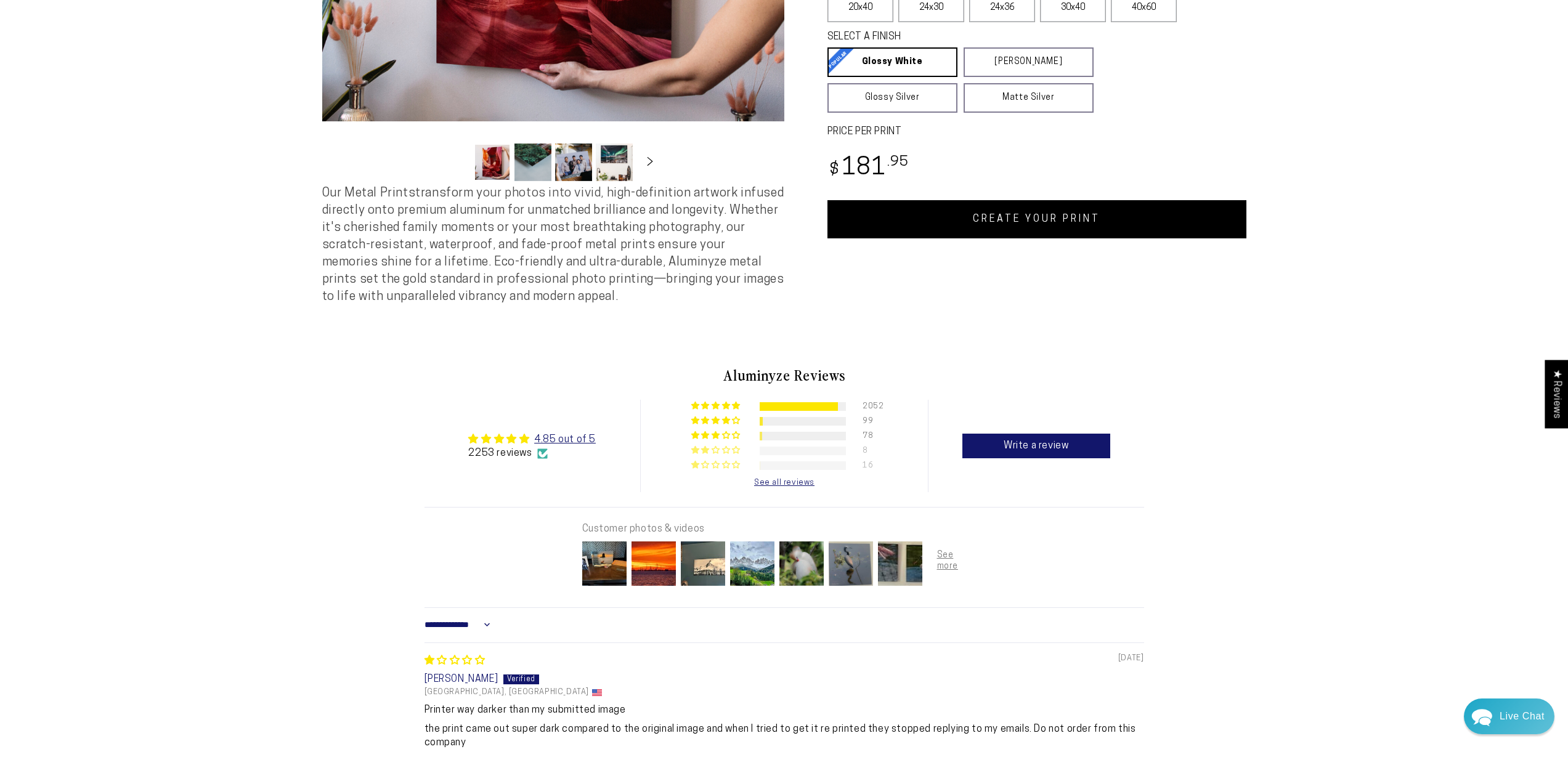
click at [727, 454] on span "0% (8) reviews with 2 star rating" at bounding box center [727, 450] width 10 height 7
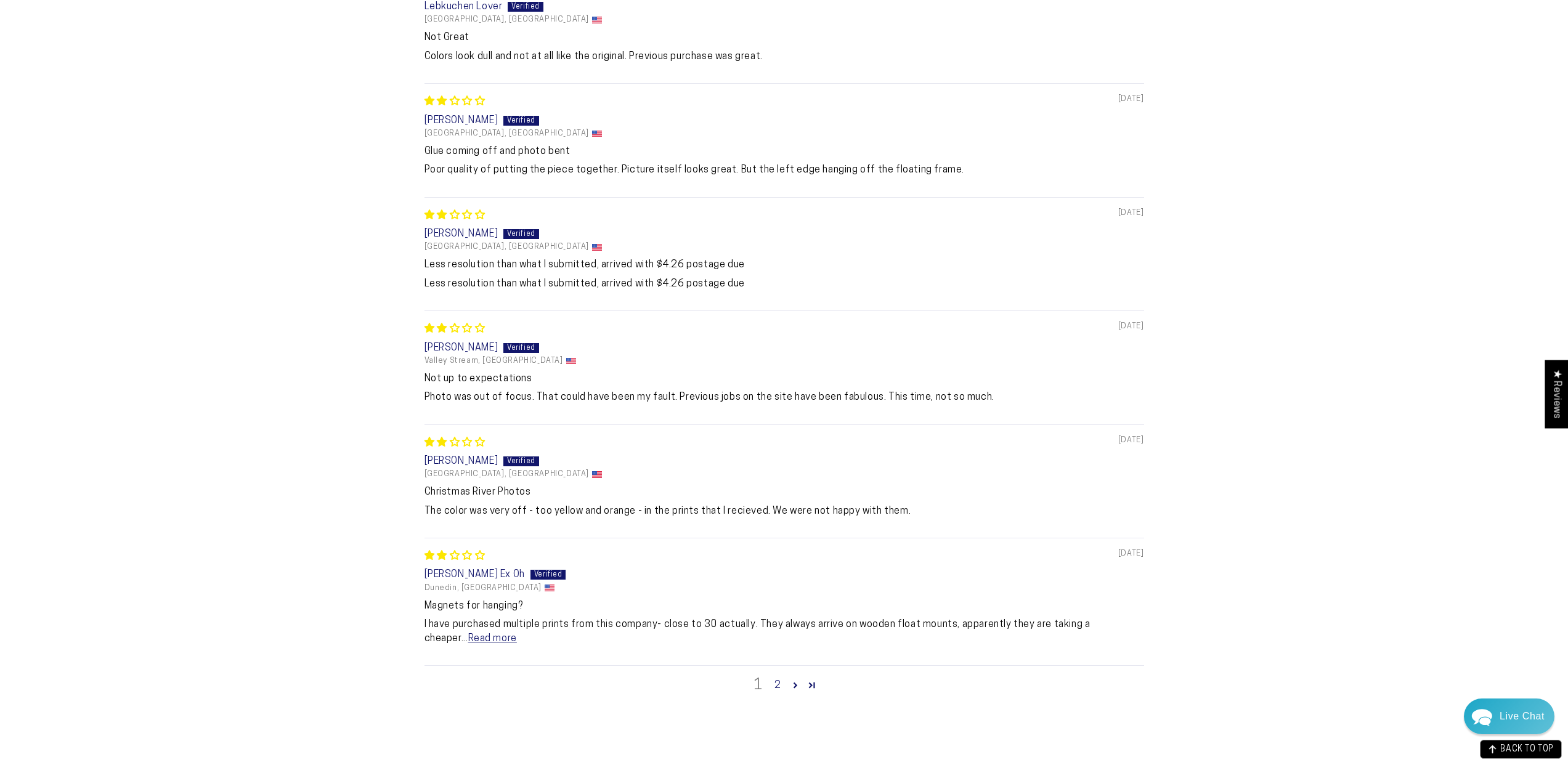
scroll to position [1104, 0]
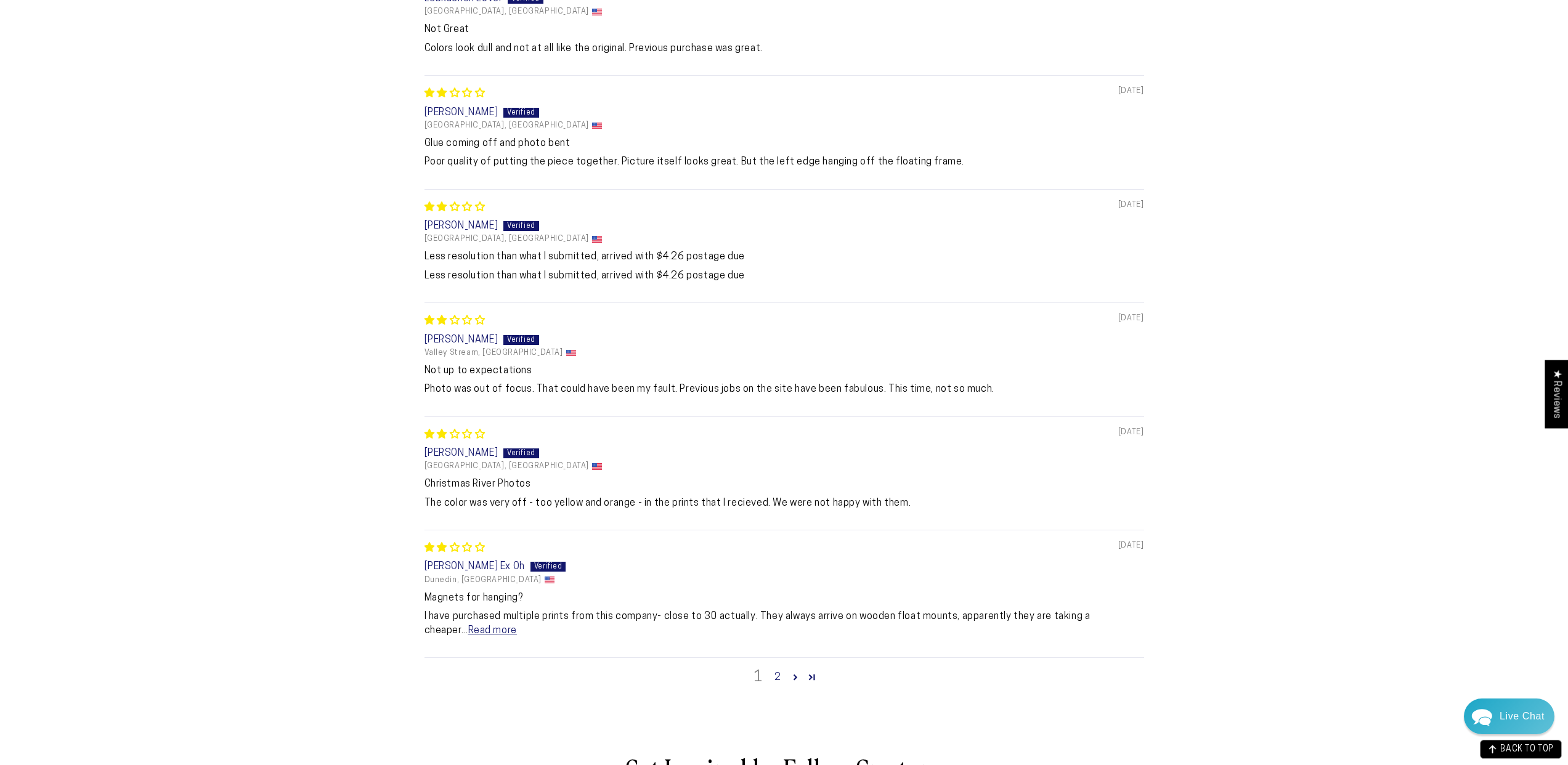
drag, startPoint x: 450, startPoint y: 630, endPoint x: 401, endPoint y: 640, distance: 50.0
click at [468, 630] on link "Read more" at bounding box center [492, 631] width 49 height 10
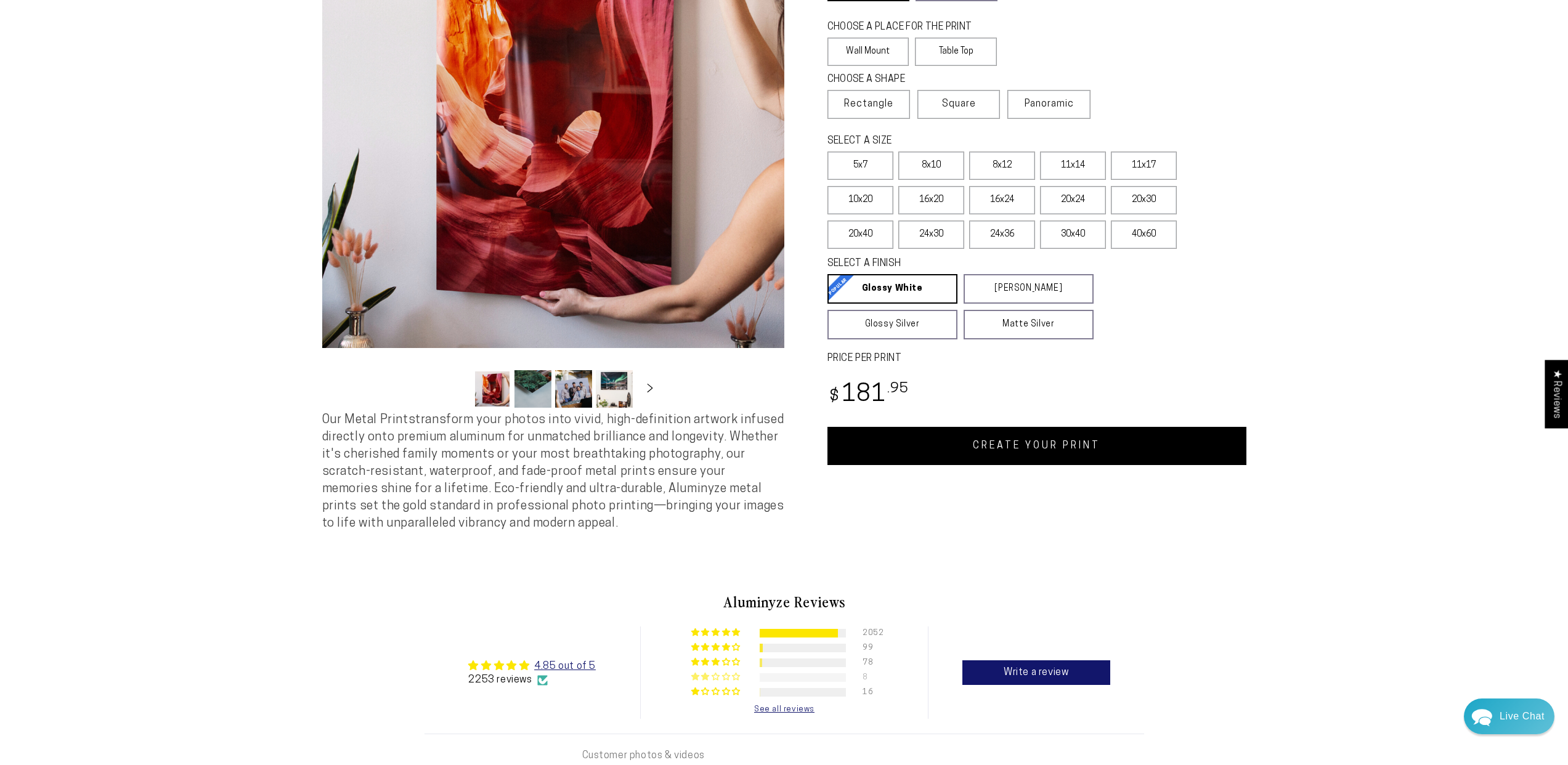
scroll to position [0, 0]
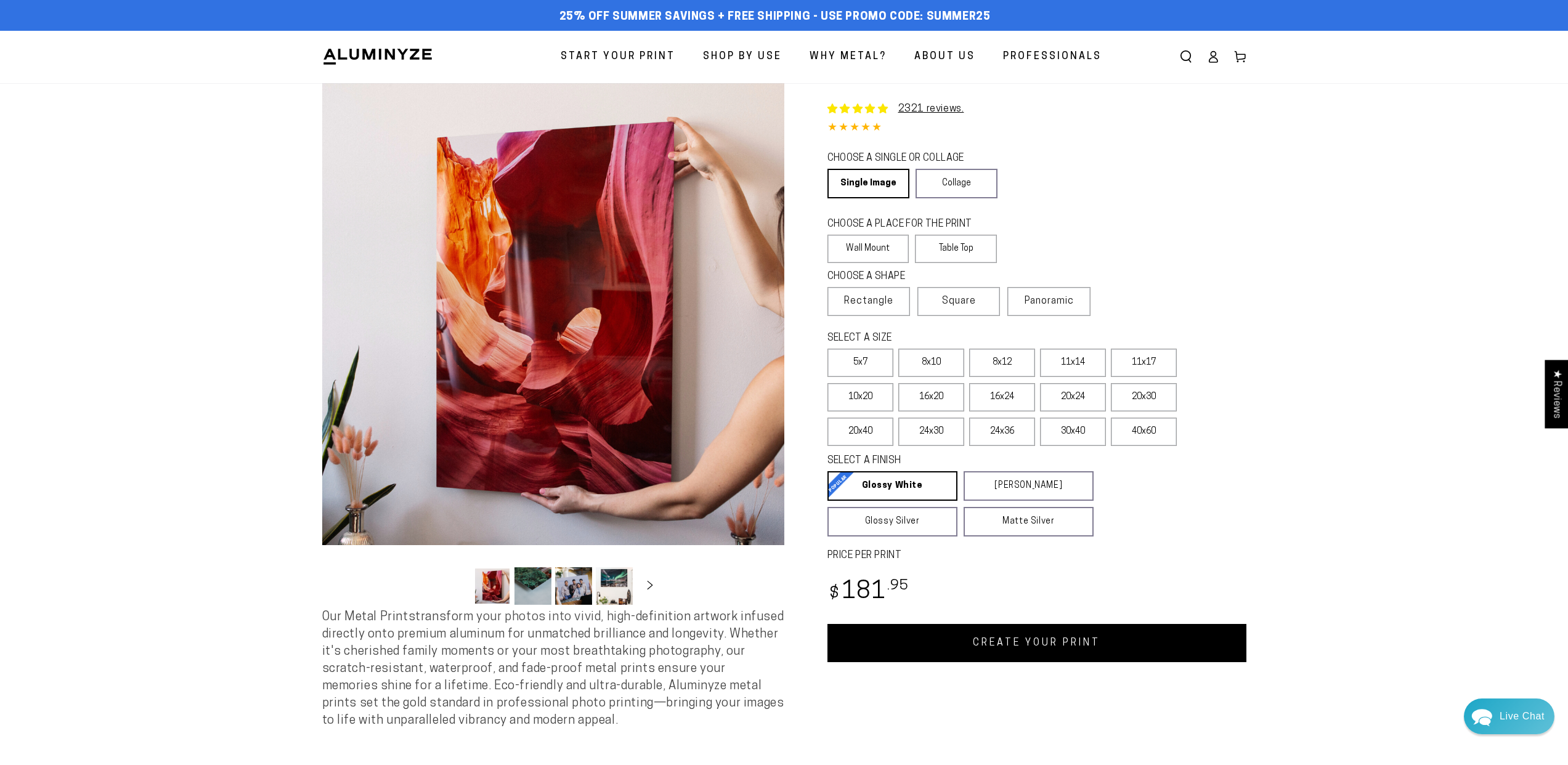
click at [1071, 648] on link "CREATE YOUR PRINT" at bounding box center [1036, 644] width 419 height 38
